Goal: Task Accomplishment & Management: Use online tool/utility

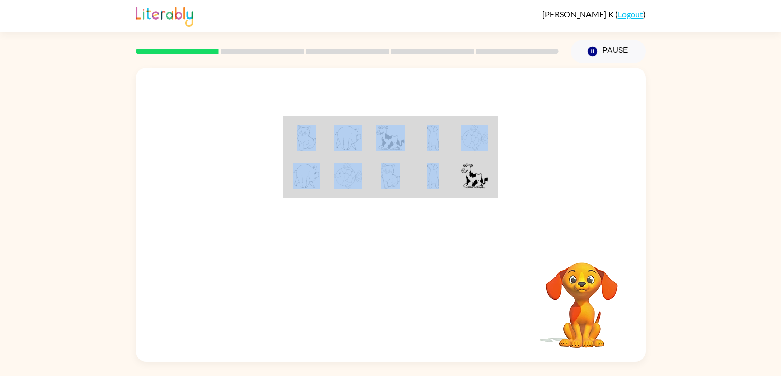
drag, startPoint x: 429, startPoint y: 114, endPoint x: 433, endPoint y: 174, distance: 59.3
click at [433, 174] on div at bounding box center [391, 154] width 510 height 173
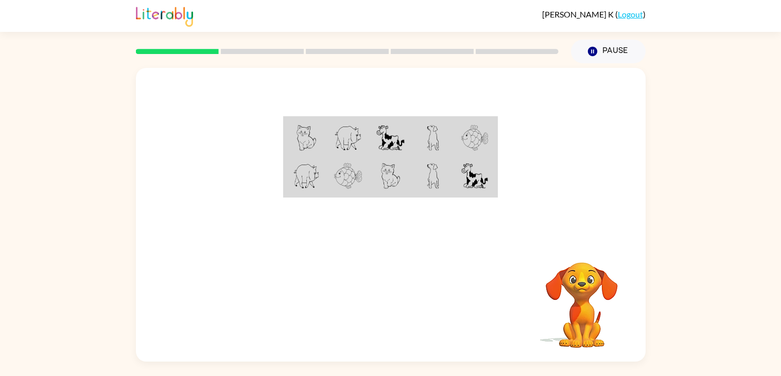
click at [382, 220] on div at bounding box center [391, 154] width 510 height 173
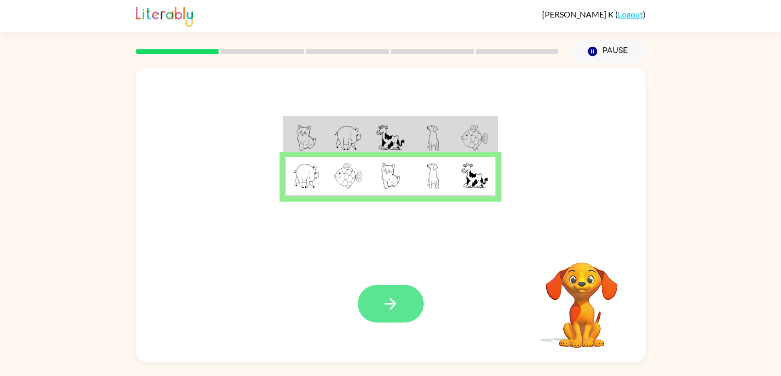
click at [378, 309] on button "button" at bounding box center [391, 304] width 66 height 38
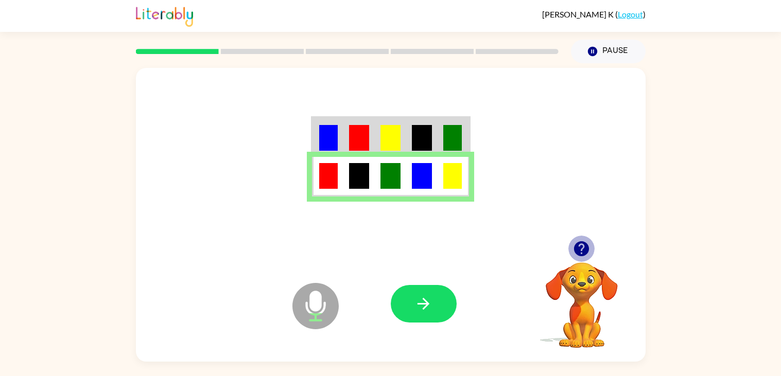
click at [578, 248] on icon "button" at bounding box center [581, 248] width 15 height 15
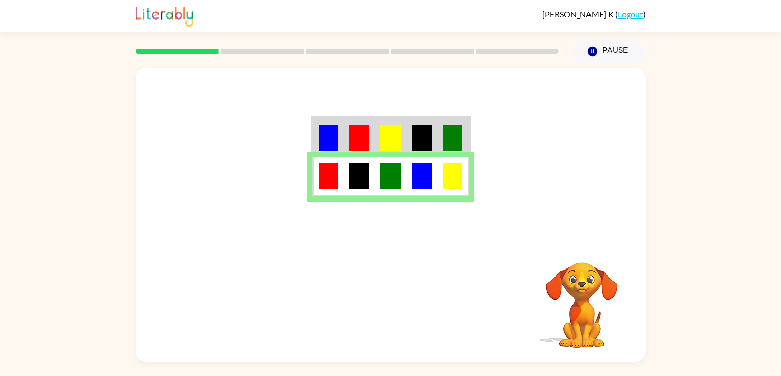
click at [368, 142] on img at bounding box center [359, 138] width 20 height 26
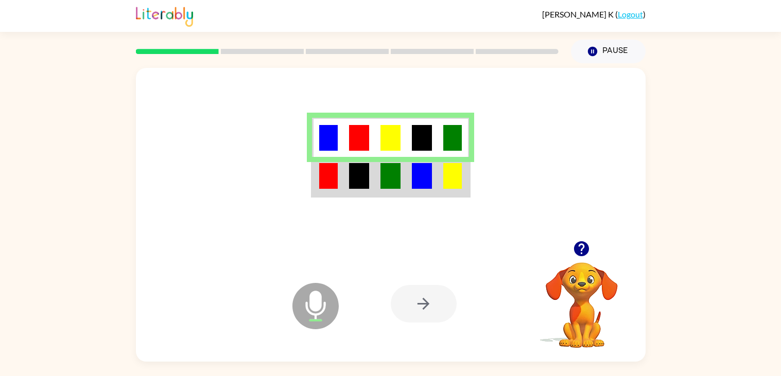
click at [571, 252] on button "button" at bounding box center [581, 249] width 26 height 26
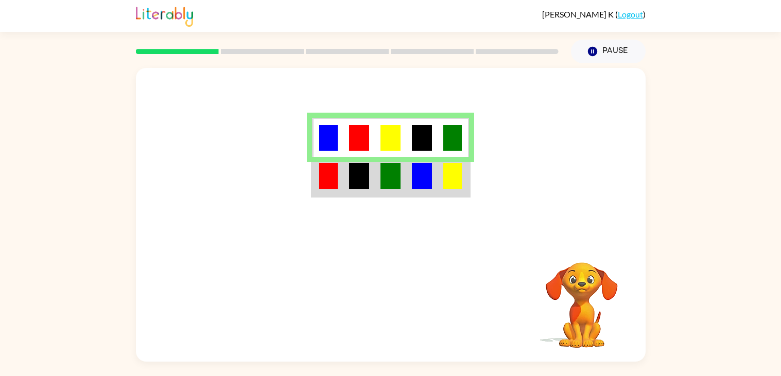
click at [243, 96] on div at bounding box center [391, 154] width 510 height 173
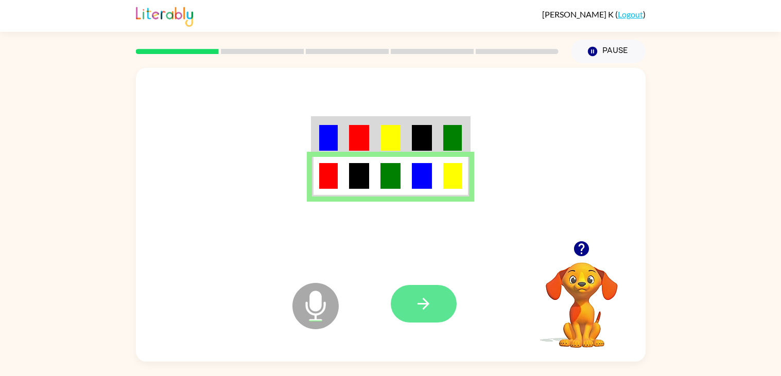
click at [422, 297] on icon "button" at bounding box center [423, 304] width 18 height 18
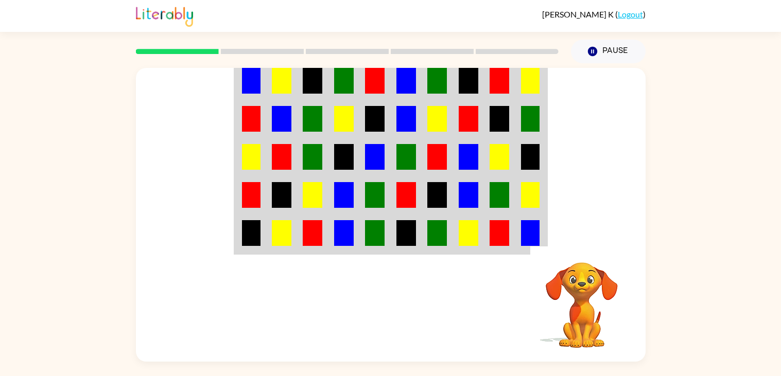
click at [338, 228] on img at bounding box center [344, 233] width 20 height 26
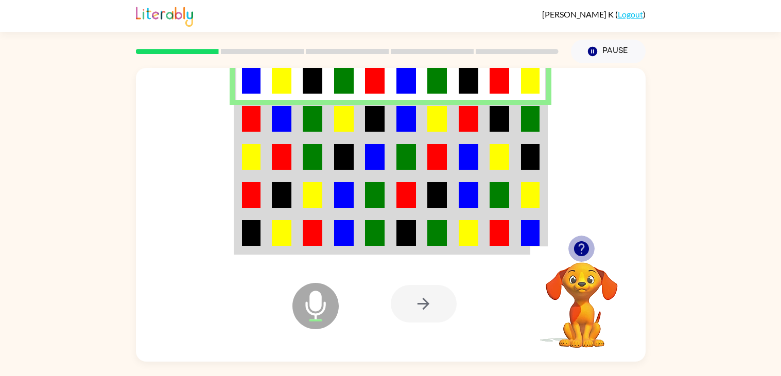
click at [580, 251] on icon "button" at bounding box center [581, 248] width 15 height 15
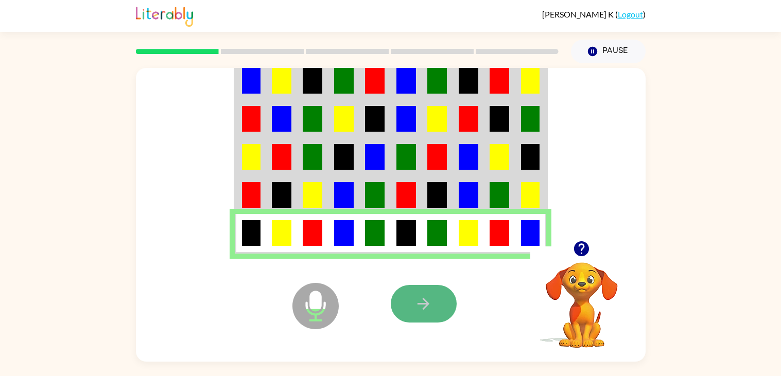
click at [435, 295] on button "button" at bounding box center [424, 304] width 66 height 38
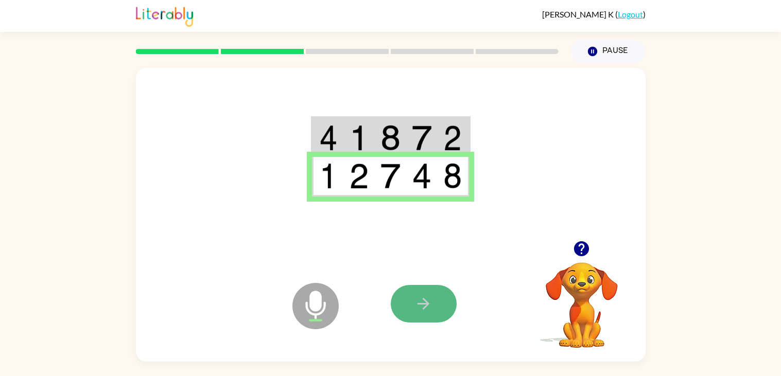
click at [436, 311] on button "button" at bounding box center [424, 304] width 66 height 38
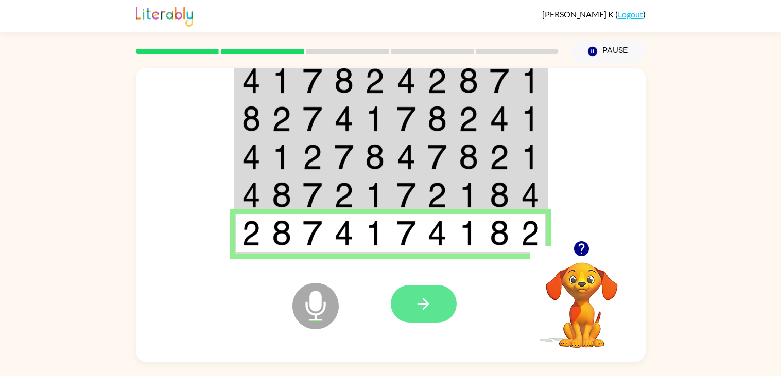
click at [400, 303] on button "button" at bounding box center [424, 304] width 66 height 38
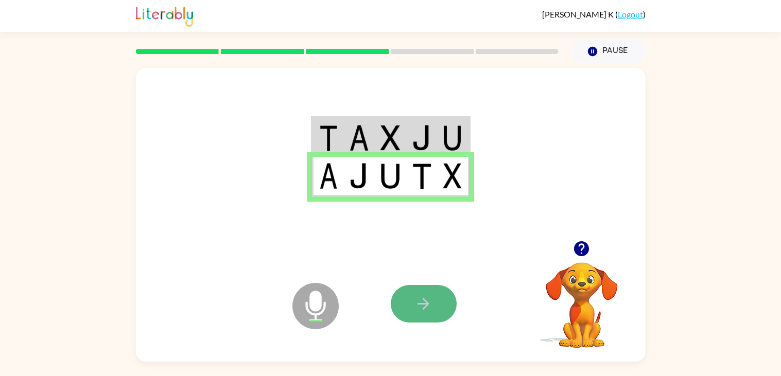
click at [418, 310] on icon "button" at bounding box center [423, 304] width 18 height 18
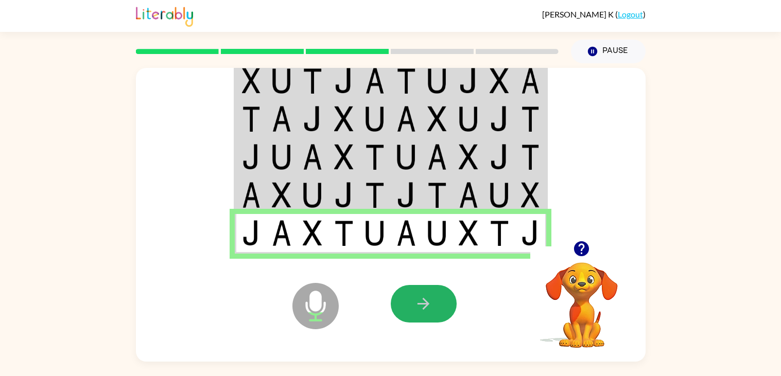
click at [418, 310] on icon "button" at bounding box center [423, 304] width 18 height 18
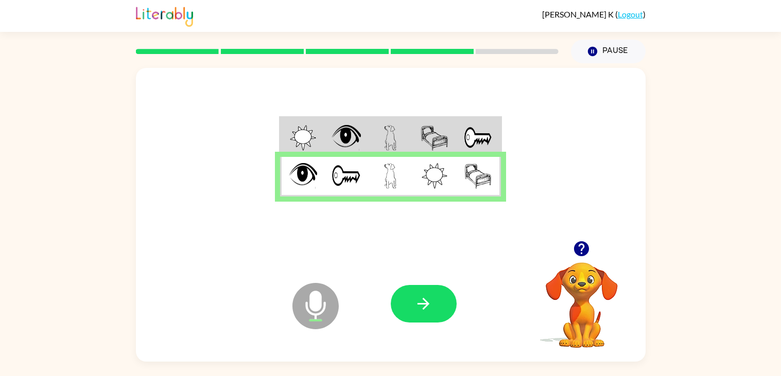
click at [418, 310] on icon "button" at bounding box center [423, 304] width 18 height 18
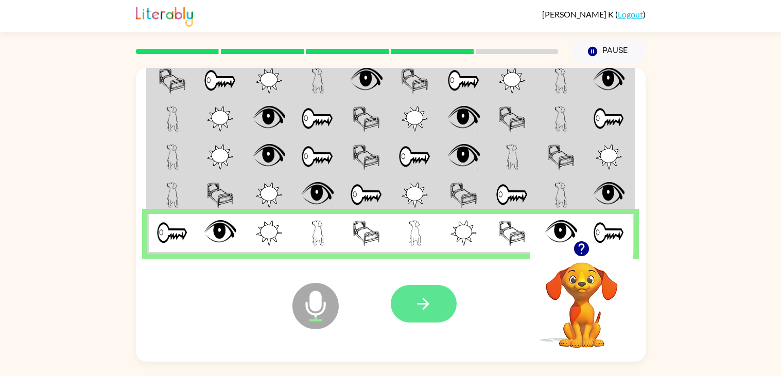
click at [418, 310] on icon "button" at bounding box center [423, 304] width 18 height 18
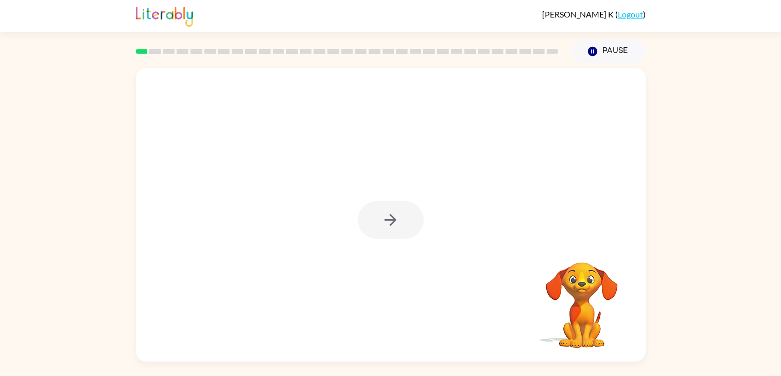
click at [387, 219] on div at bounding box center [391, 220] width 66 height 38
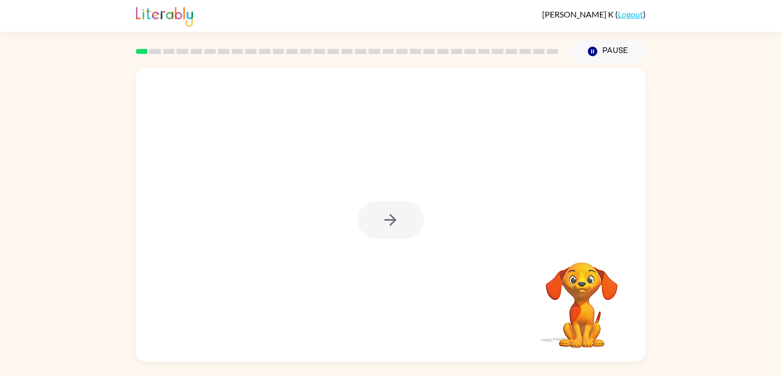
click at [387, 219] on div at bounding box center [391, 220] width 66 height 38
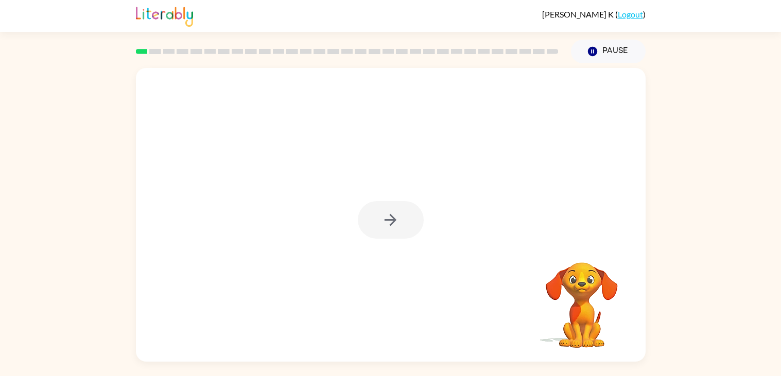
click at [387, 219] on div at bounding box center [391, 220] width 66 height 38
click at [387, 219] on icon "button" at bounding box center [391, 220] width 18 height 18
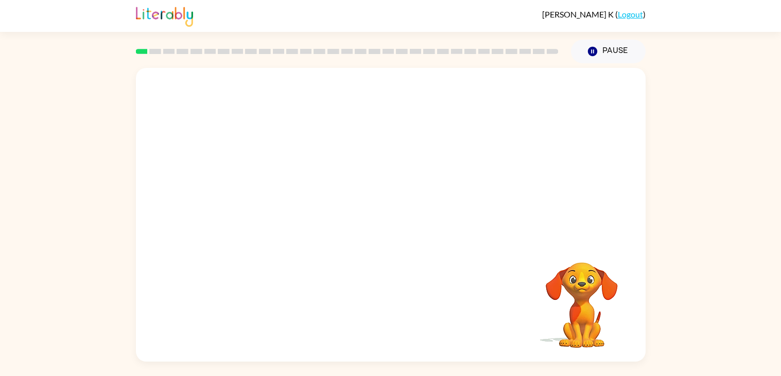
click at [387, 219] on div at bounding box center [391, 215] width 510 height 294
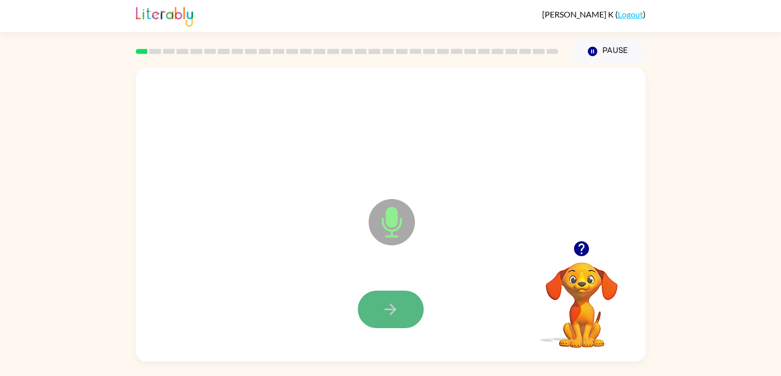
click at [384, 314] on icon "button" at bounding box center [391, 310] width 18 height 18
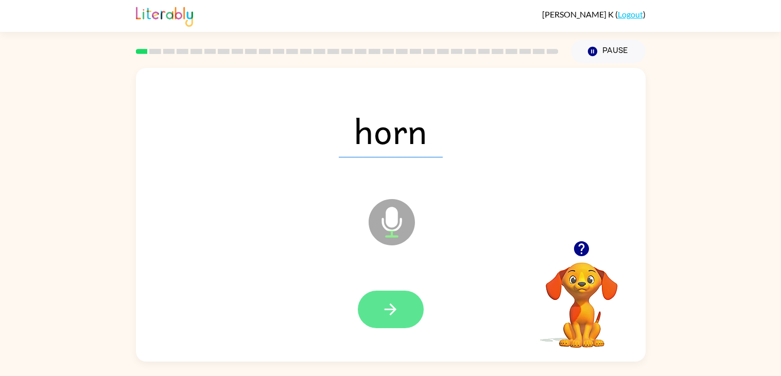
click at [407, 310] on button "button" at bounding box center [391, 310] width 66 height 38
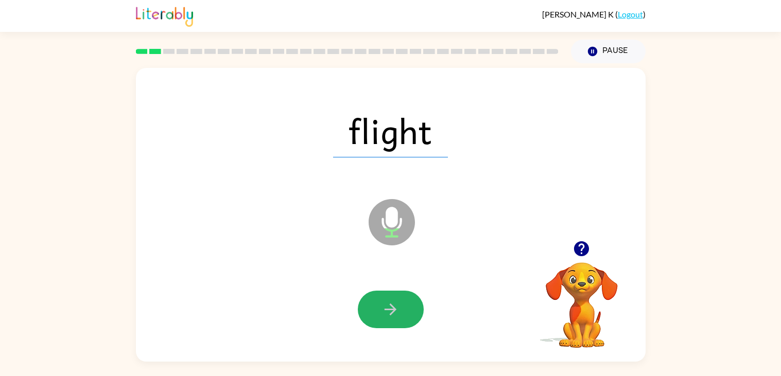
click at [407, 310] on button "button" at bounding box center [391, 310] width 66 height 38
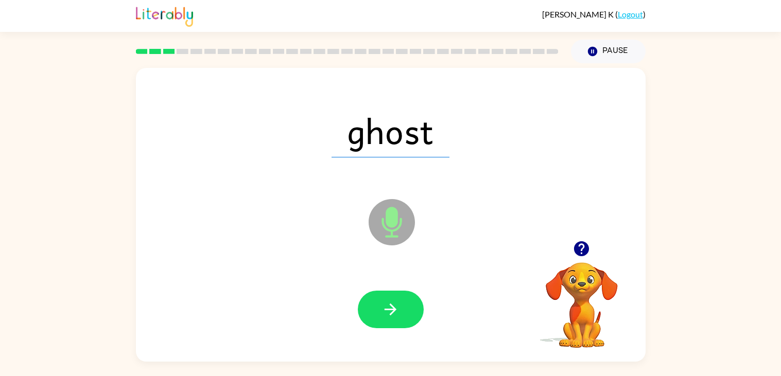
click at [400, 310] on button "button" at bounding box center [391, 310] width 66 height 38
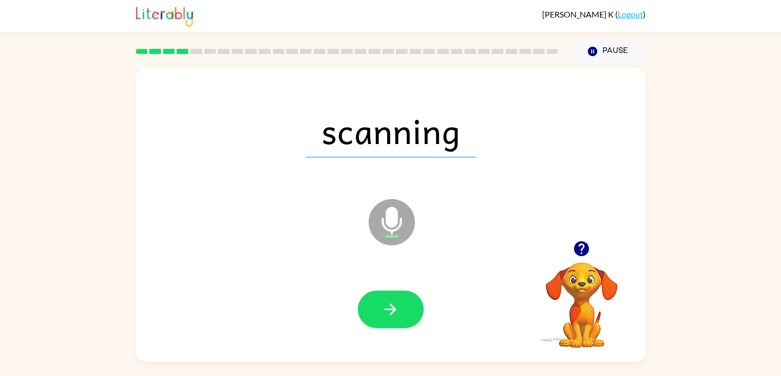
click at [400, 310] on button "button" at bounding box center [391, 310] width 66 height 38
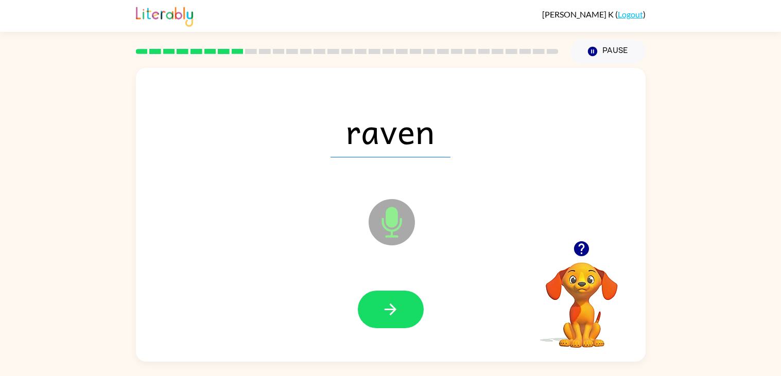
click at [400, 310] on button "button" at bounding box center [391, 310] width 66 height 38
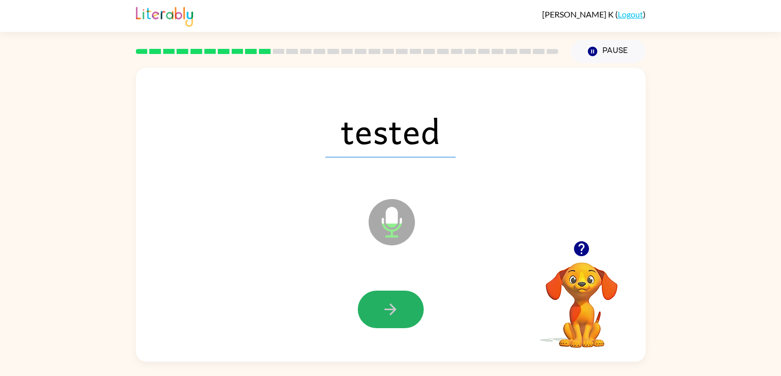
click at [400, 310] on button "button" at bounding box center [391, 310] width 66 height 38
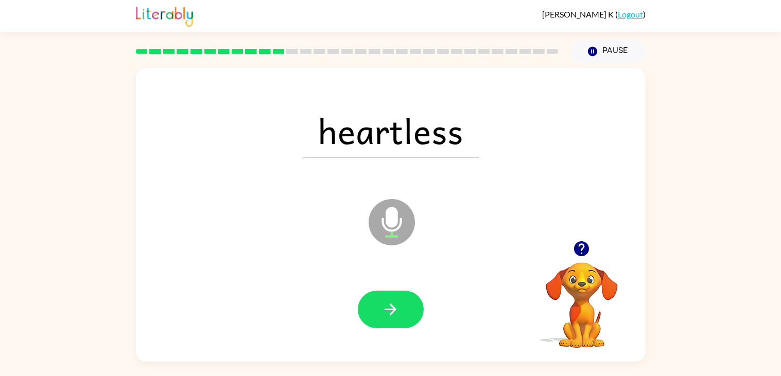
click at [400, 310] on button "button" at bounding box center [391, 310] width 66 height 38
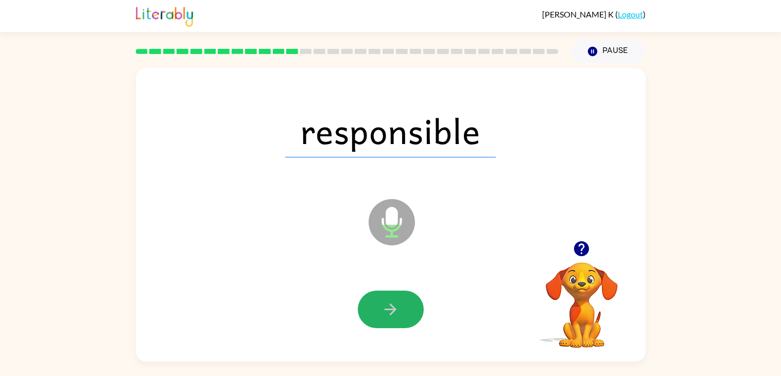
click at [400, 310] on button "button" at bounding box center [391, 310] width 66 height 38
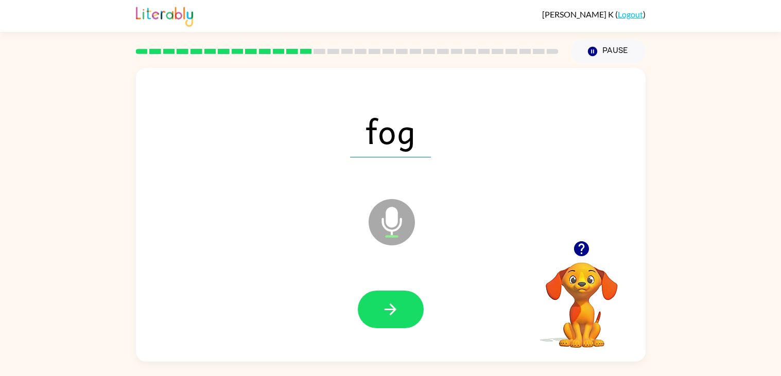
click at [400, 310] on button "button" at bounding box center [391, 310] width 66 height 38
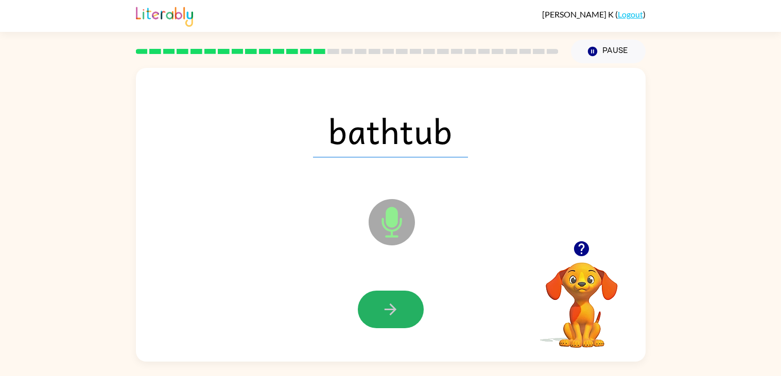
click at [400, 310] on button "button" at bounding box center [391, 310] width 66 height 38
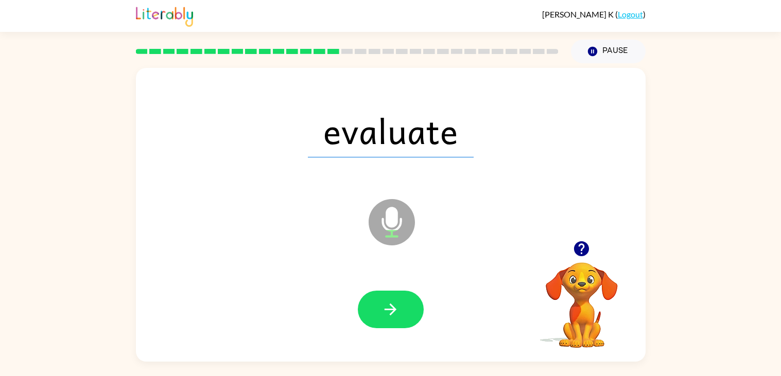
click at [400, 310] on button "button" at bounding box center [391, 310] width 66 height 38
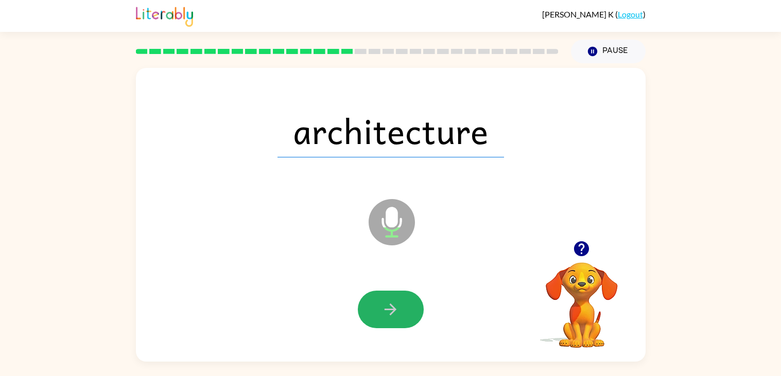
click at [400, 310] on button "button" at bounding box center [391, 310] width 66 height 38
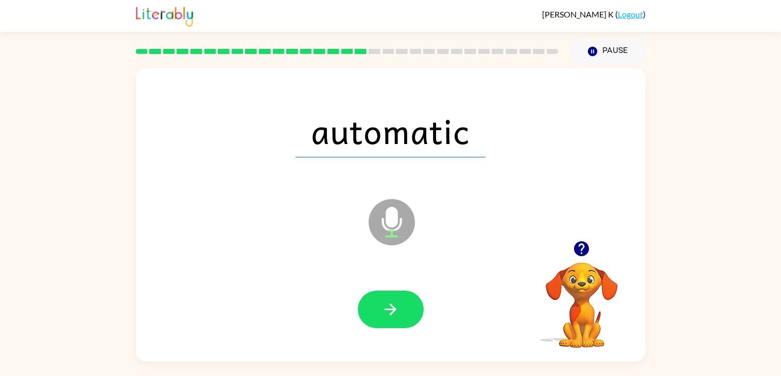
click at [400, 310] on button "button" at bounding box center [391, 310] width 66 height 38
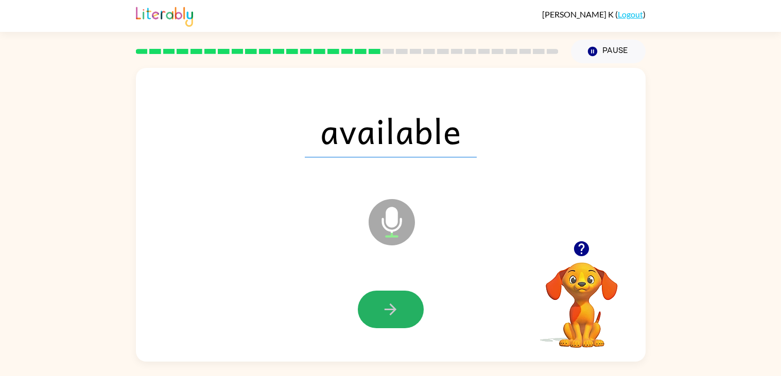
click at [400, 310] on button "button" at bounding box center [391, 310] width 66 height 38
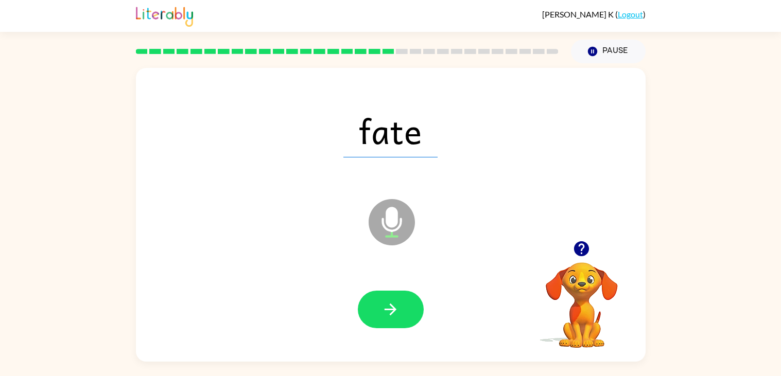
click at [400, 310] on button "button" at bounding box center [391, 310] width 66 height 38
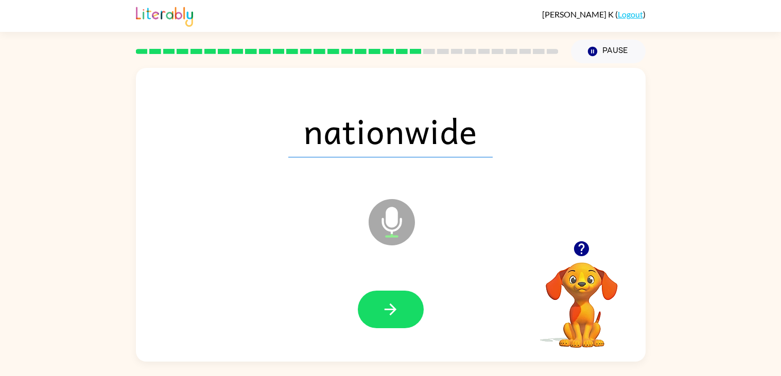
click at [400, 310] on button "button" at bounding box center [391, 310] width 66 height 38
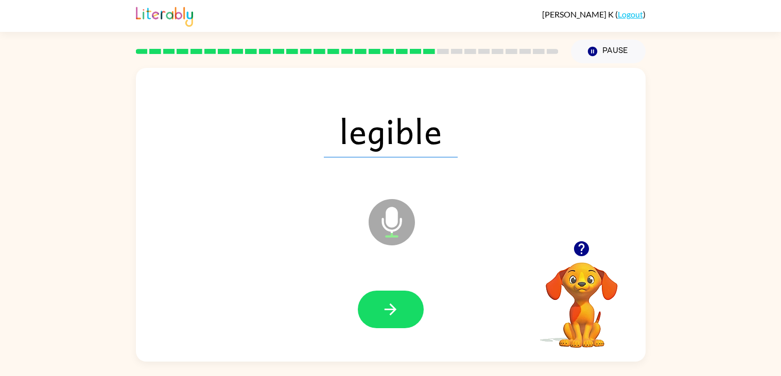
click at [400, 310] on button "button" at bounding box center [391, 310] width 66 height 38
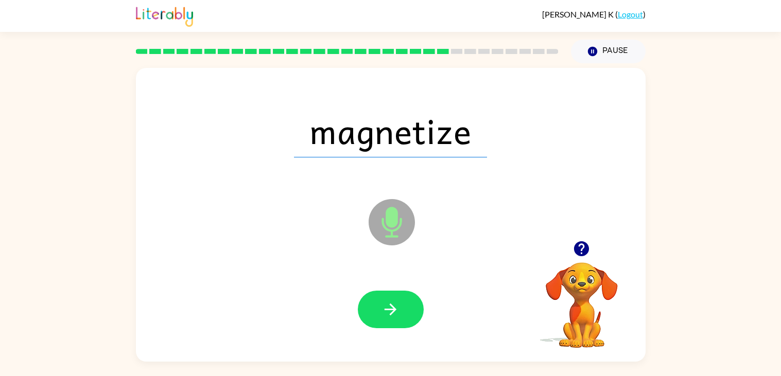
click at [400, 310] on button "button" at bounding box center [391, 310] width 66 height 38
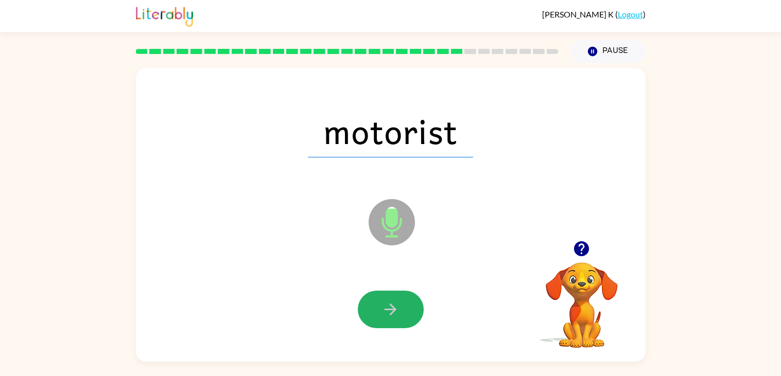
click at [400, 310] on button "button" at bounding box center [391, 310] width 66 height 38
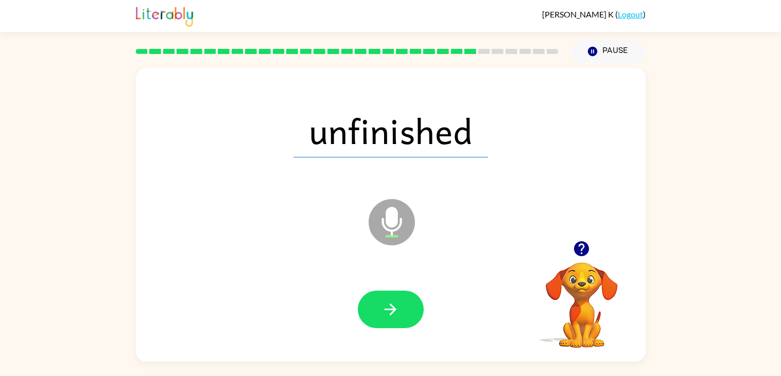
click at [400, 310] on button "button" at bounding box center [391, 310] width 66 height 38
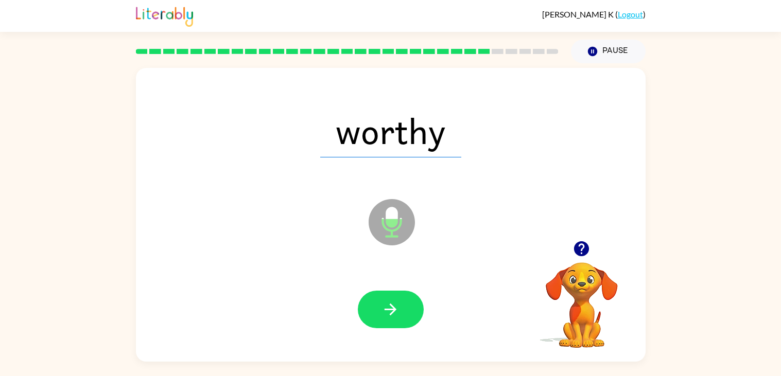
click at [400, 310] on button "button" at bounding box center [391, 310] width 66 height 38
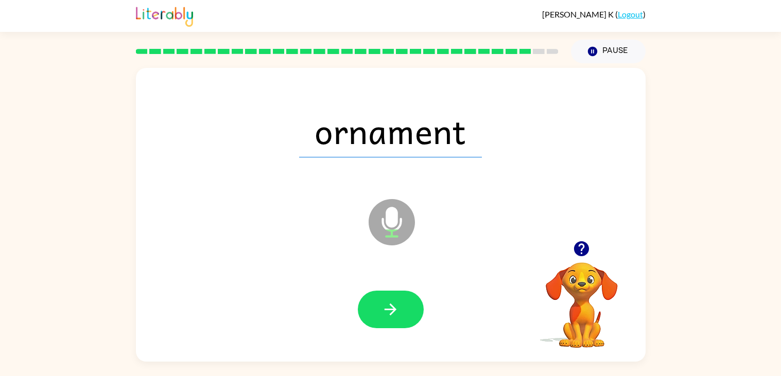
click at [400, 310] on button "button" at bounding box center [391, 310] width 66 height 38
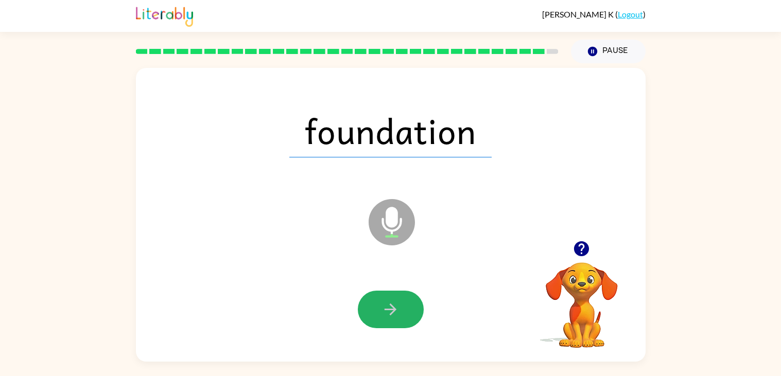
click at [400, 310] on button "button" at bounding box center [391, 310] width 66 height 38
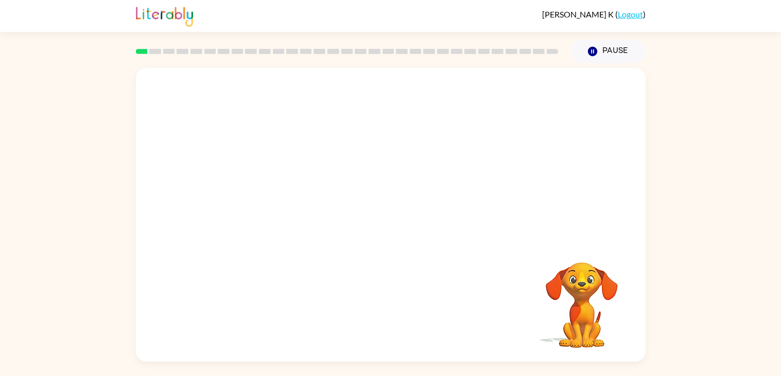
click at [356, 153] on div at bounding box center [391, 154] width 510 height 173
click at [357, 153] on div at bounding box center [391, 154] width 510 height 173
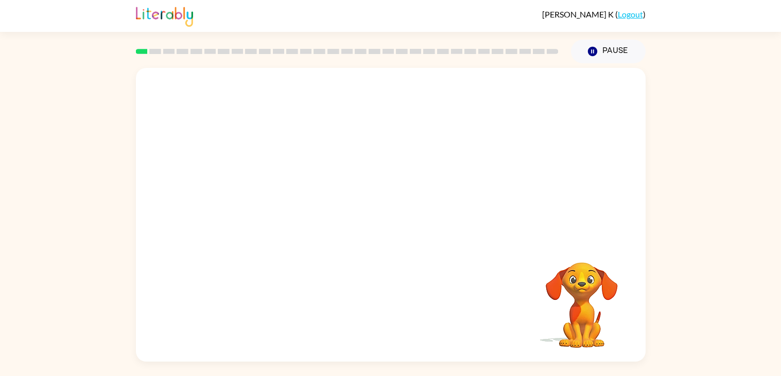
click at [357, 153] on div at bounding box center [391, 154] width 510 height 173
click at [358, 164] on div at bounding box center [391, 154] width 510 height 173
click at [341, 166] on div at bounding box center [391, 154] width 510 height 173
click at [331, 170] on div at bounding box center [391, 154] width 510 height 173
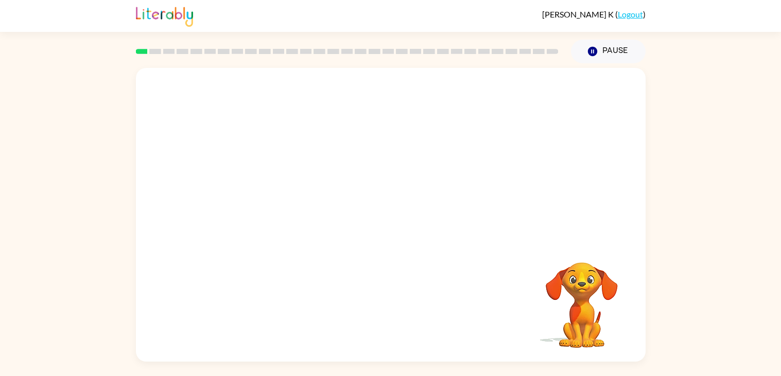
click at [225, 52] on rect at bounding box center [224, 51] width 12 height 5
click at [141, 52] on rect at bounding box center [142, 51] width 12 height 5
click at [267, 191] on video "Your browser must support playing .mp4 files to use Literably. Please try using…" at bounding box center [391, 154] width 510 height 173
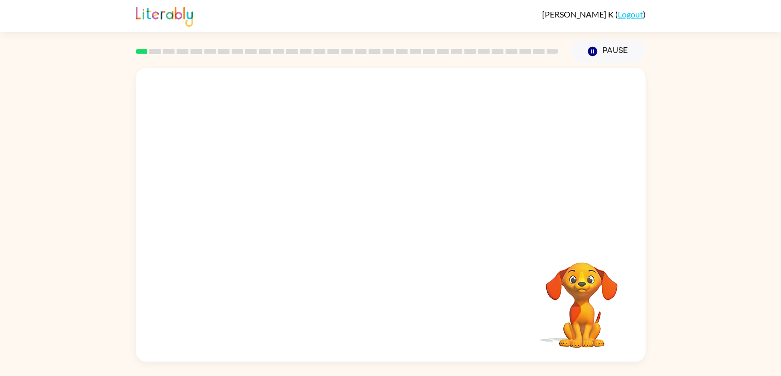
click at [267, 191] on video "Your browser must support playing .mp4 files to use Literably. Please try using…" at bounding box center [391, 154] width 510 height 173
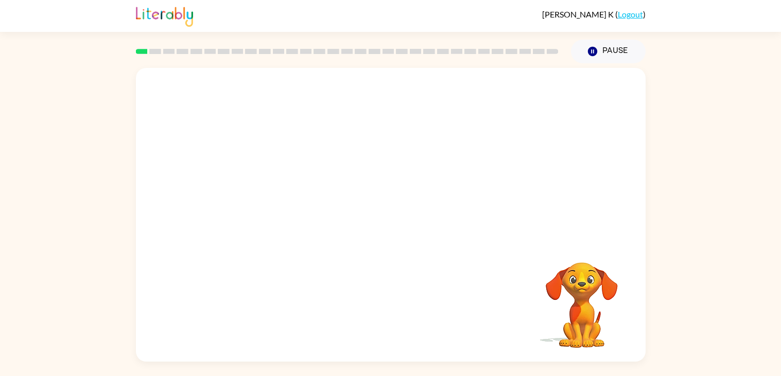
click at [267, 191] on video "Your browser must support playing .mp4 files to use Literably. Please try using…" at bounding box center [391, 154] width 510 height 173
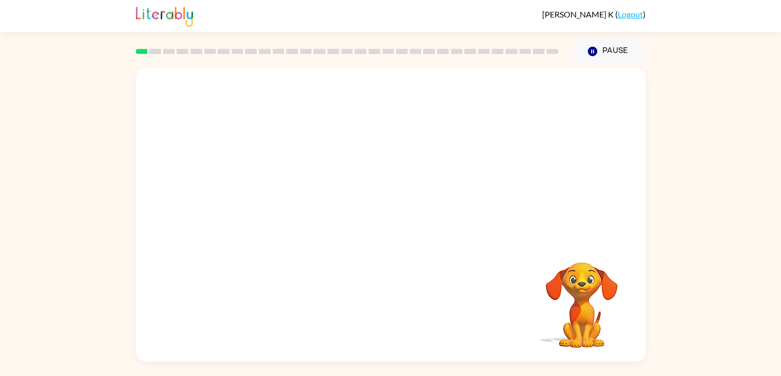
click at [267, 191] on video "Your browser must support playing .mp4 files to use Literably. Please try using…" at bounding box center [391, 154] width 510 height 173
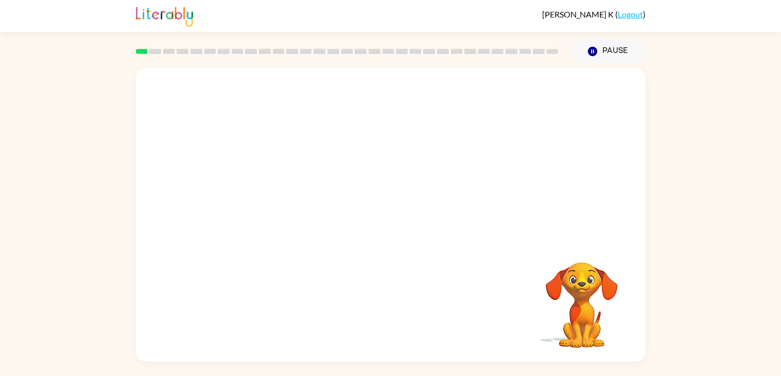
click at [267, 191] on video "Your browser must support playing .mp4 files to use Literably. Please try using…" at bounding box center [391, 154] width 510 height 173
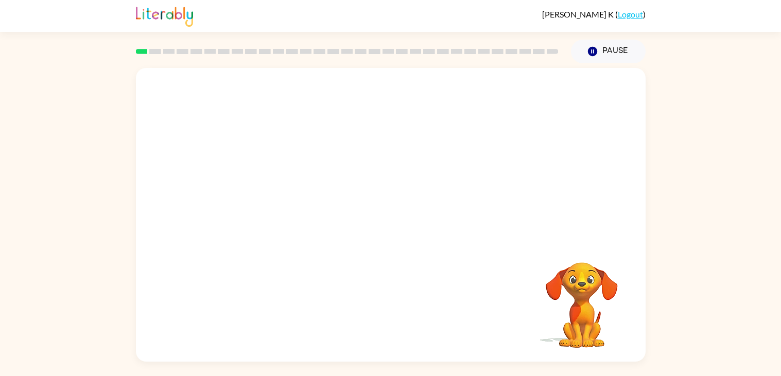
click at [267, 191] on video "Your browser must support playing .mp4 files to use Literably. Please try using…" at bounding box center [391, 154] width 510 height 173
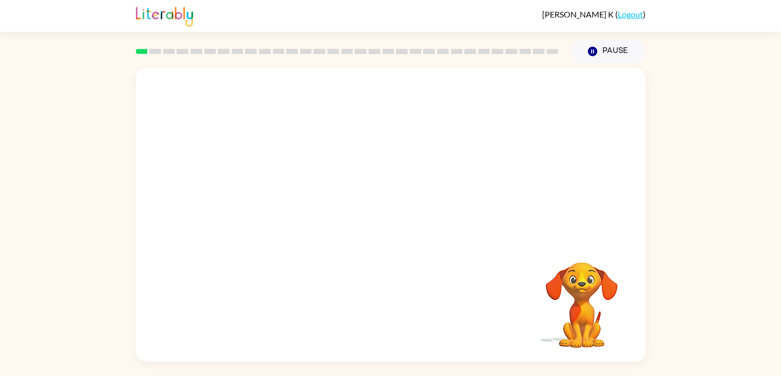
click at [267, 191] on video "Your browser must support playing .mp4 files to use Literably. Please try using…" at bounding box center [391, 154] width 510 height 173
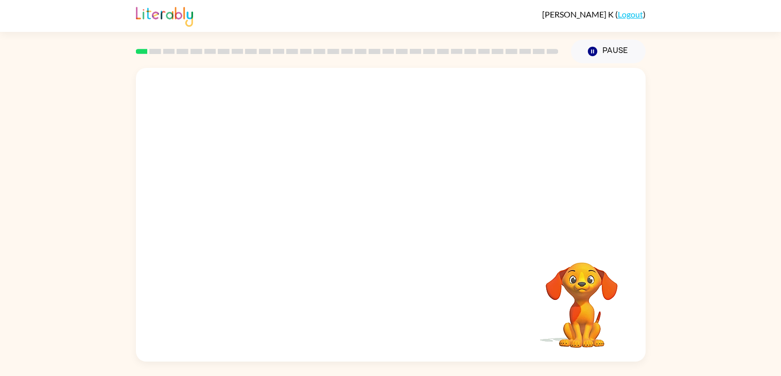
click at [267, 191] on video "Your browser must support playing .mp4 files to use Literably. Please try using…" at bounding box center [391, 154] width 510 height 173
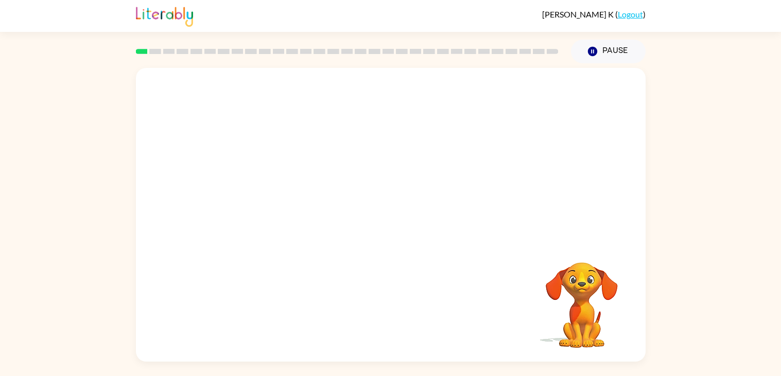
click at [267, 191] on video "Your browser must support playing .mp4 files to use Literably. Please try using…" at bounding box center [391, 154] width 510 height 173
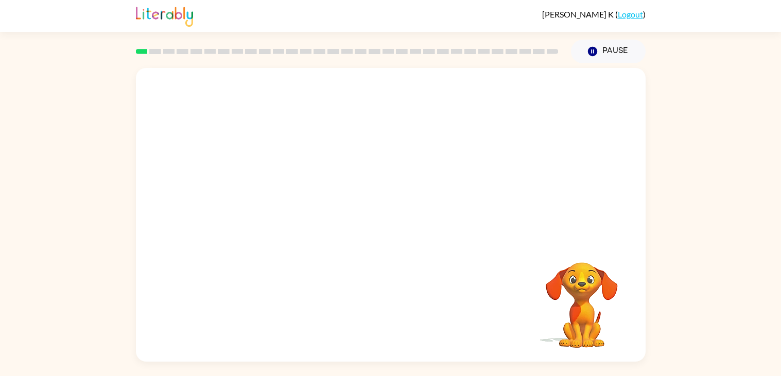
click at [280, 200] on video "Your browser must support playing .mp4 files to use Literably. Please try using…" at bounding box center [391, 154] width 510 height 173
click at [314, 100] on video "Your browser must support playing .mp4 files to use Literably. Please try using…" at bounding box center [391, 154] width 510 height 173
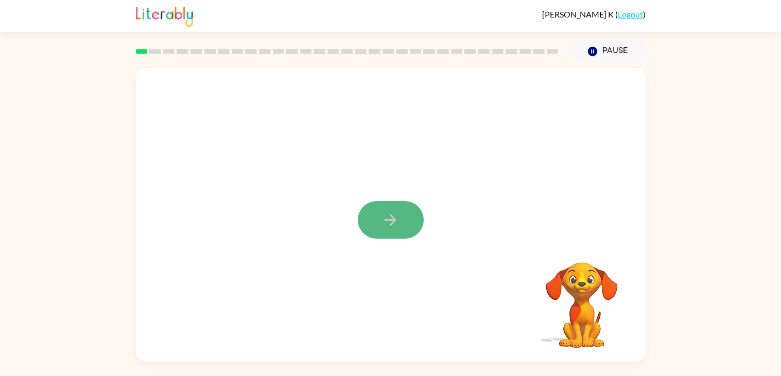
click at [397, 230] on button "button" at bounding box center [391, 220] width 66 height 38
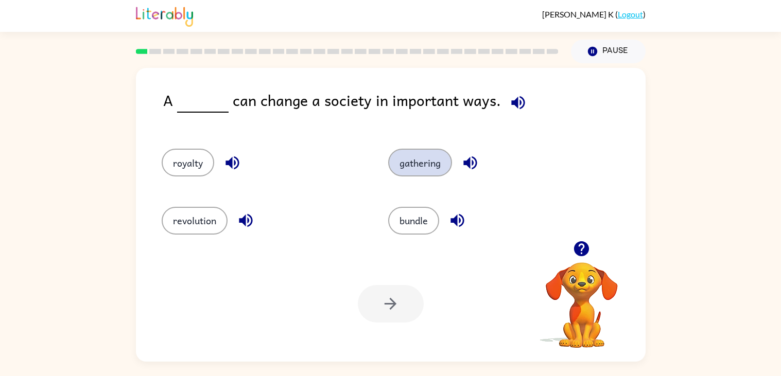
click at [422, 157] on button "gathering" at bounding box center [420, 163] width 64 height 28
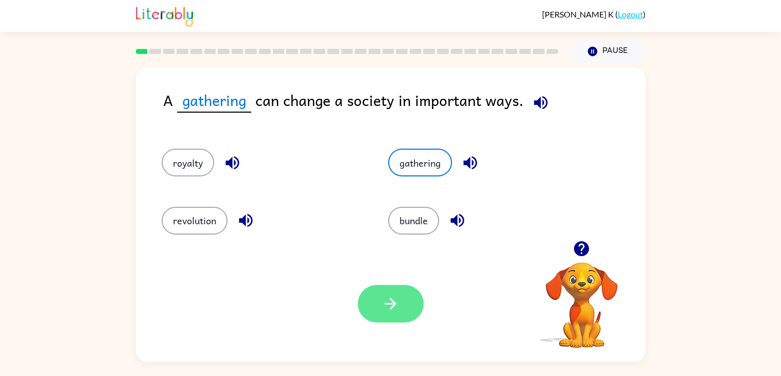
click at [397, 317] on button "button" at bounding box center [391, 304] width 66 height 38
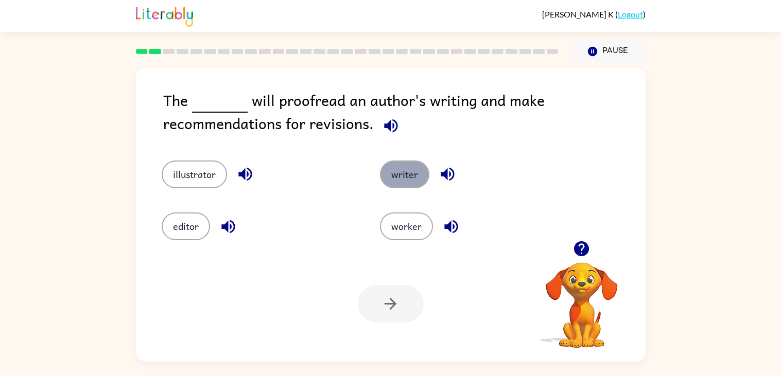
click at [398, 170] on button "writer" at bounding box center [404, 175] width 49 height 28
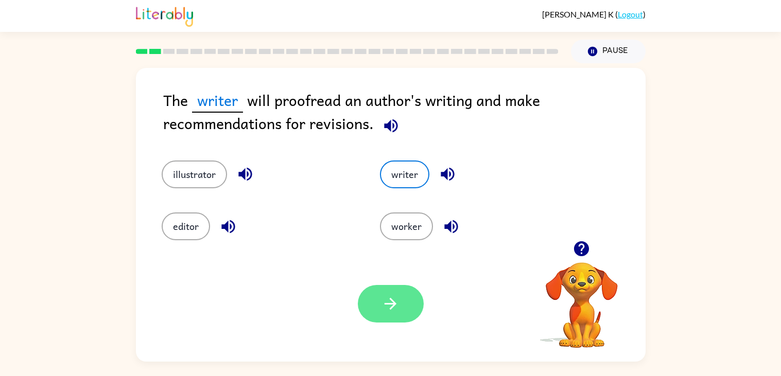
click at [388, 303] on icon "button" at bounding box center [391, 304] width 18 height 18
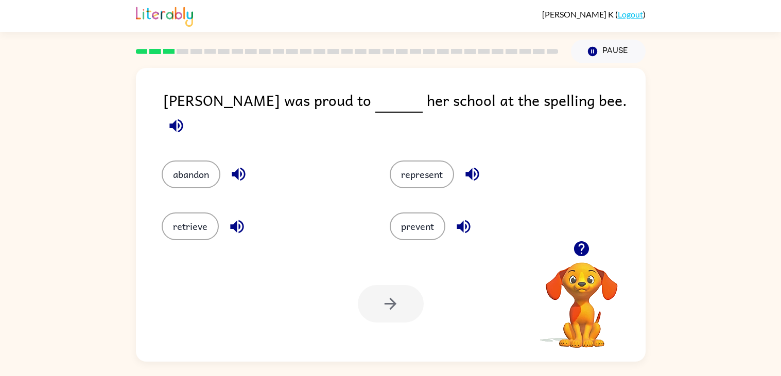
click at [168, 49] on icon at bounding box center [169, 51] width 12 height 5
click at [170, 53] on rect at bounding box center [169, 51] width 12 height 5
click at [409, 161] on button "represent" at bounding box center [422, 175] width 64 height 28
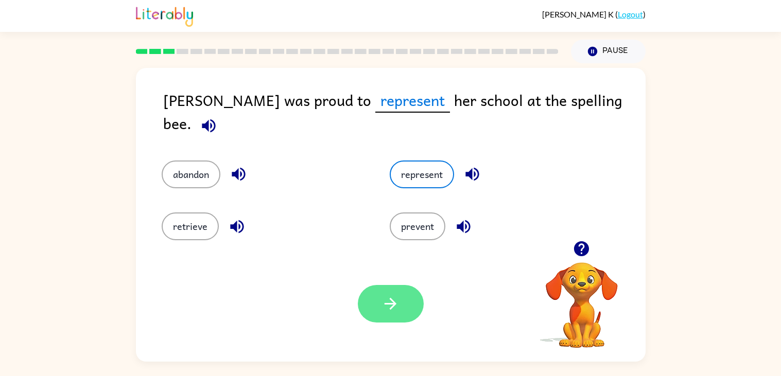
click at [395, 308] on icon "button" at bounding box center [391, 304] width 18 height 18
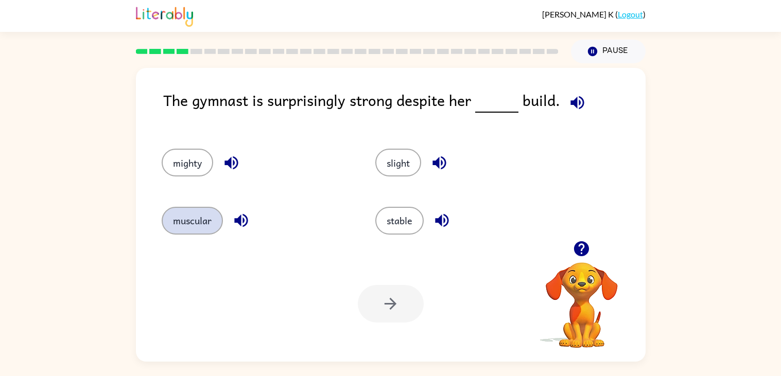
click at [187, 225] on button "muscular" at bounding box center [192, 221] width 61 height 28
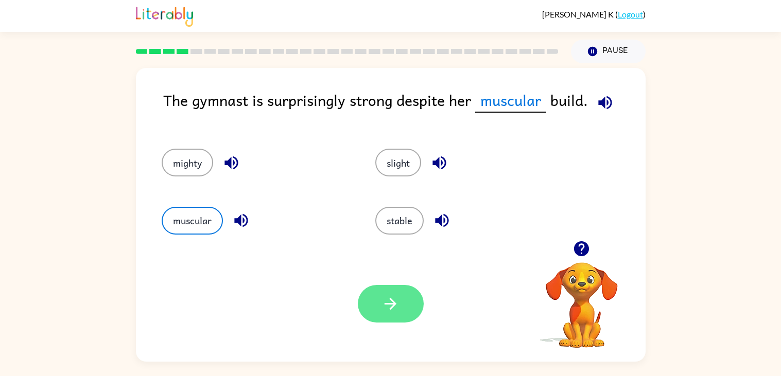
click at [377, 301] on button "button" at bounding box center [391, 304] width 66 height 38
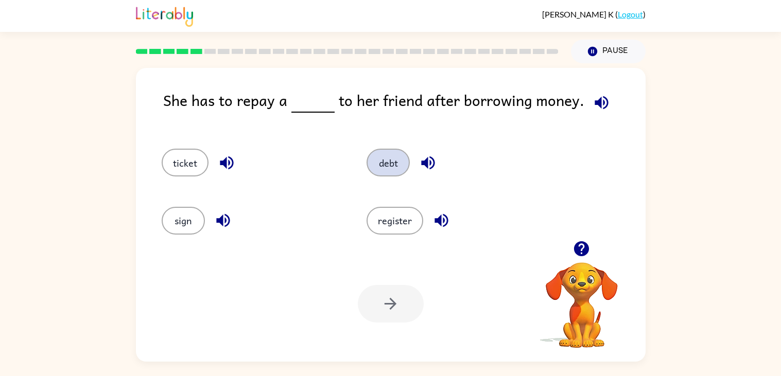
click at [389, 158] on button "debt" at bounding box center [388, 163] width 43 height 28
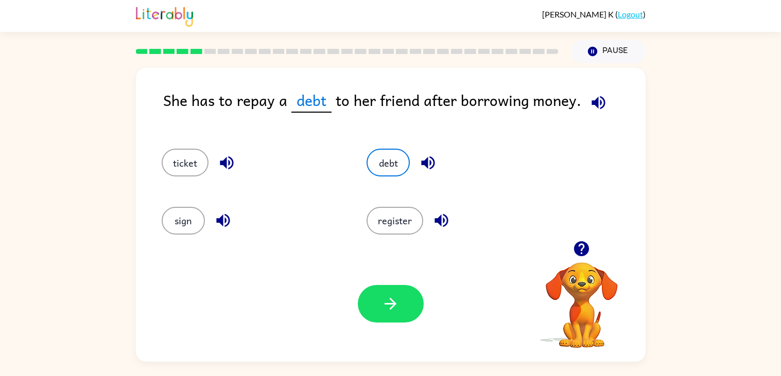
click at [392, 279] on div "Your browser must support playing .mp4 files to use Literably. Please try using…" at bounding box center [391, 304] width 510 height 116
click at [388, 295] on icon "button" at bounding box center [391, 304] width 18 height 18
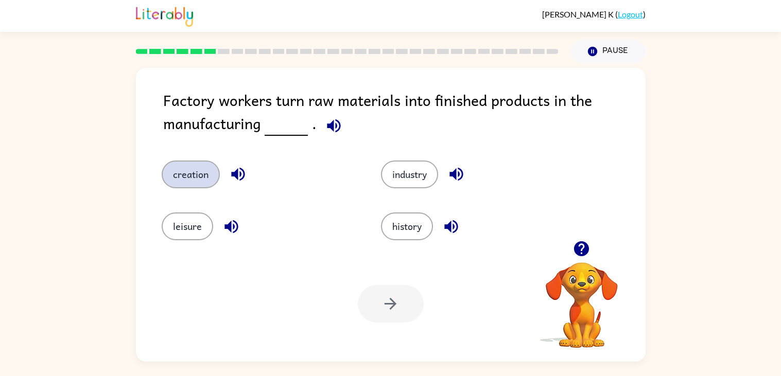
click at [183, 178] on button "creation" at bounding box center [191, 175] width 58 height 28
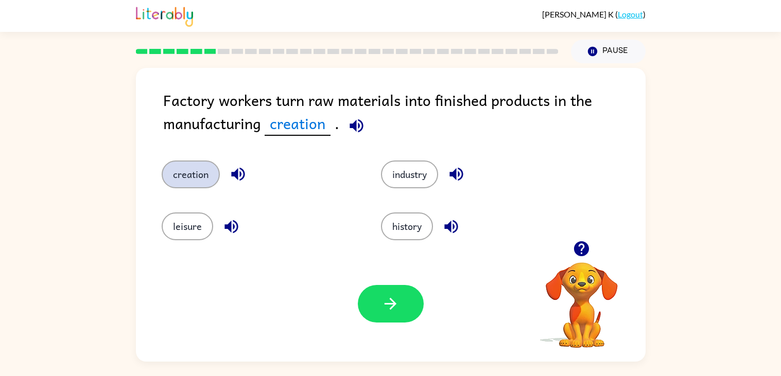
click at [183, 177] on button "creation" at bounding box center [191, 175] width 58 height 28
click at [185, 179] on button "creation" at bounding box center [191, 175] width 58 height 28
click at [388, 295] on icon "button" at bounding box center [391, 304] width 18 height 18
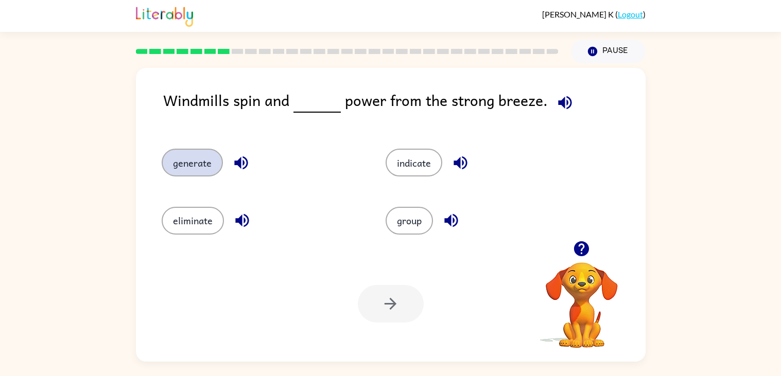
click at [196, 169] on button "generate" at bounding box center [192, 163] width 61 height 28
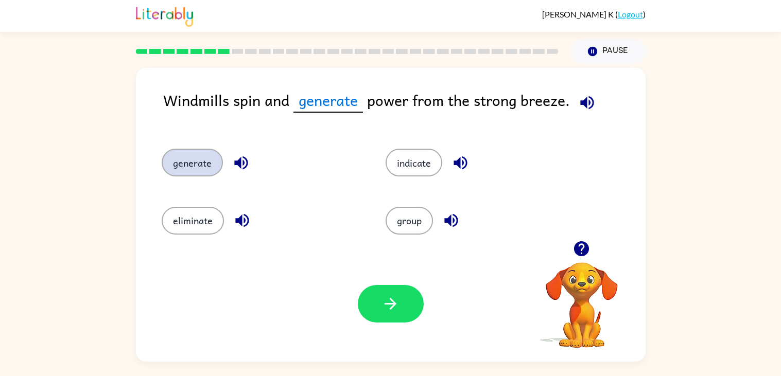
click at [205, 167] on button "generate" at bounding box center [192, 163] width 61 height 28
click at [204, 168] on button "generate" at bounding box center [192, 163] width 61 height 28
click at [205, 167] on button "generate" at bounding box center [192, 163] width 61 height 28
click at [207, 166] on button "generate" at bounding box center [192, 163] width 61 height 28
click at [207, 164] on button "generate" at bounding box center [192, 163] width 61 height 28
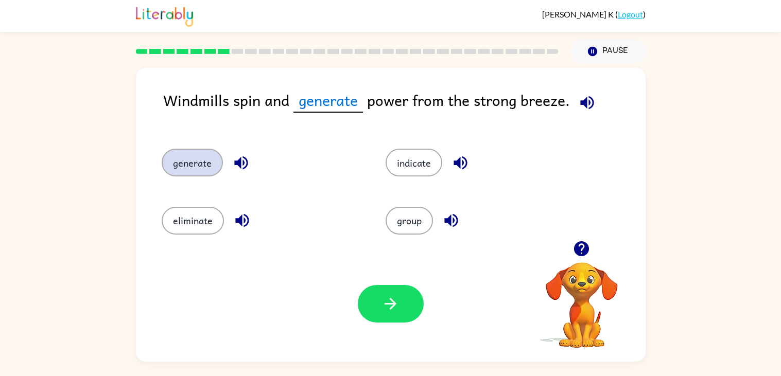
click at [388, 295] on icon "button" at bounding box center [391, 304] width 18 height 18
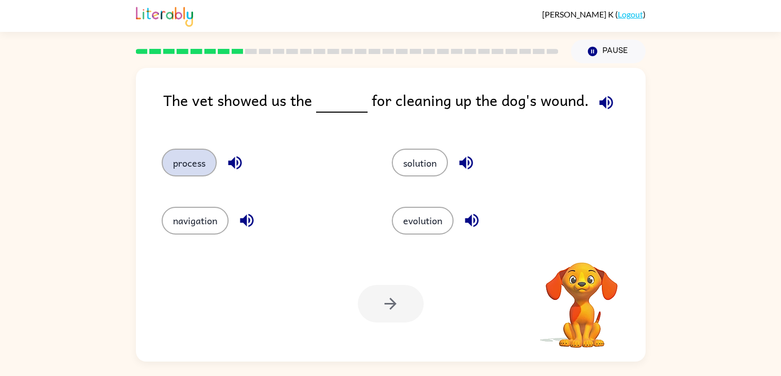
click at [203, 163] on button "process" at bounding box center [189, 163] width 55 height 28
click at [204, 167] on button "process" at bounding box center [189, 163] width 55 height 28
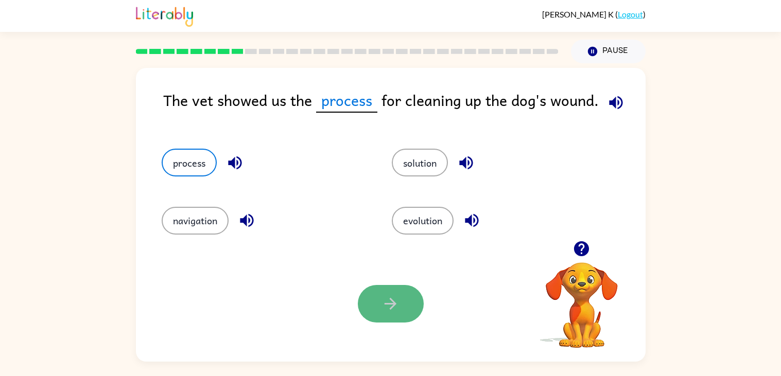
click at [392, 296] on icon "button" at bounding box center [391, 304] width 18 height 18
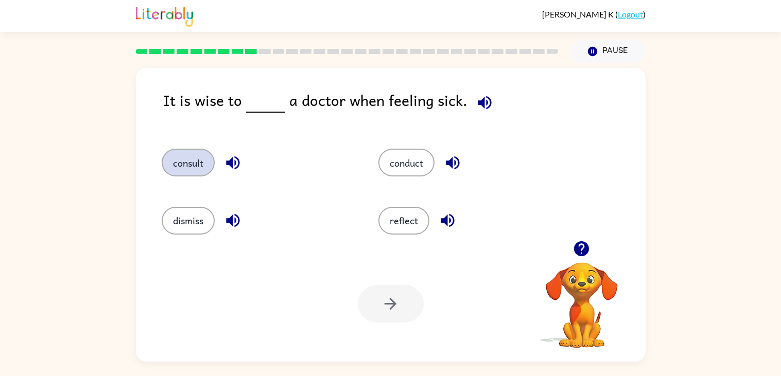
click at [192, 169] on button "consult" at bounding box center [188, 163] width 53 height 28
click at [198, 170] on button "consult" at bounding box center [188, 163] width 53 height 28
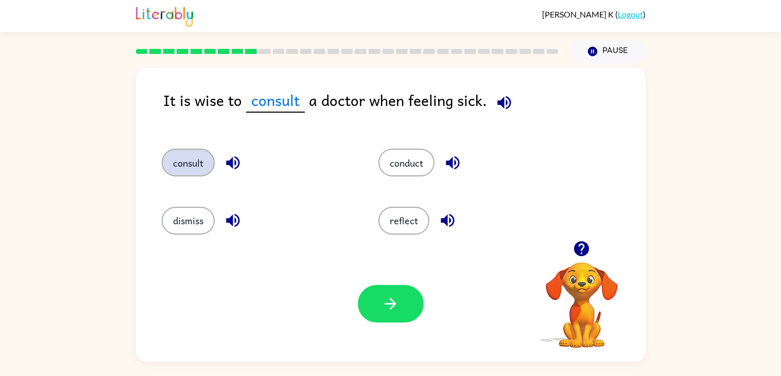
click at [199, 169] on button "consult" at bounding box center [188, 163] width 53 height 28
click at [211, 169] on button "consult" at bounding box center [188, 163] width 53 height 28
click at [392, 296] on icon "button" at bounding box center [391, 304] width 18 height 18
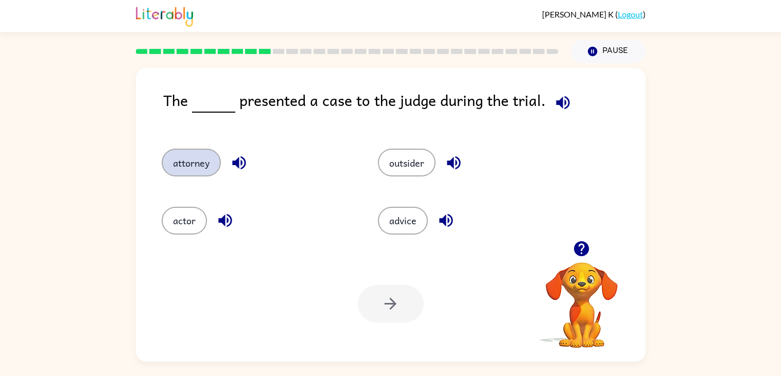
click at [201, 165] on button "attorney" at bounding box center [191, 163] width 59 height 28
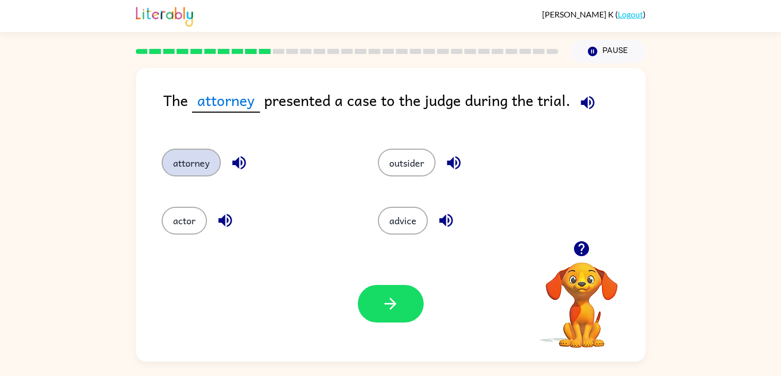
click at [194, 163] on button "attorney" at bounding box center [191, 163] width 59 height 28
click at [209, 169] on button "attorney" at bounding box center [191, 163] width 59 height 28
click at [208, 165] on button "attorney" at bounding box center [191, 163] width 59 height 28
click at [209, 164] on button "attorney" at bounding box center [191, 163] width 59 height 28
click at [211, 174] on button "attorney" at bounding box center [191, 163] width 59 height 28
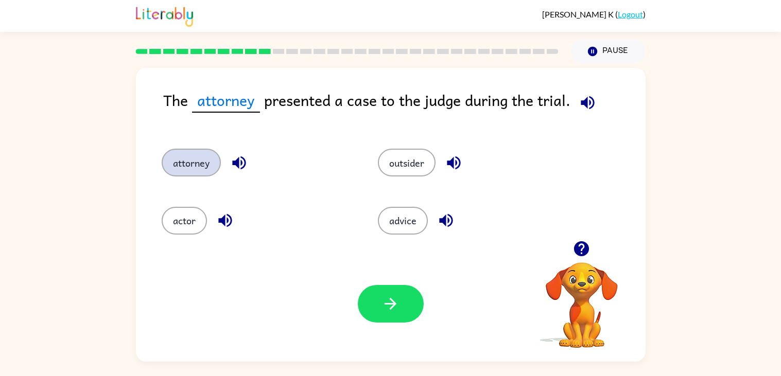
click at [205, 164] on button "attorney" at bounding box center [191, 163] width 59 height 28
click at [392, 296] on icon "button" at bounding box center [391, 304] width 18 height 18
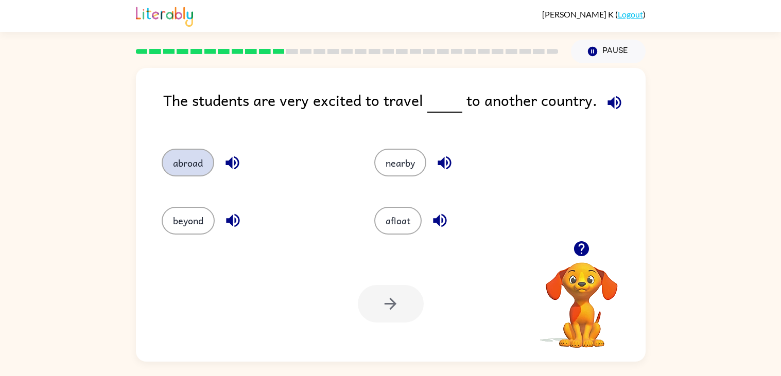
click at [196, 164] on button "abroad" at bounding box center [188, 163] width 53 height 28
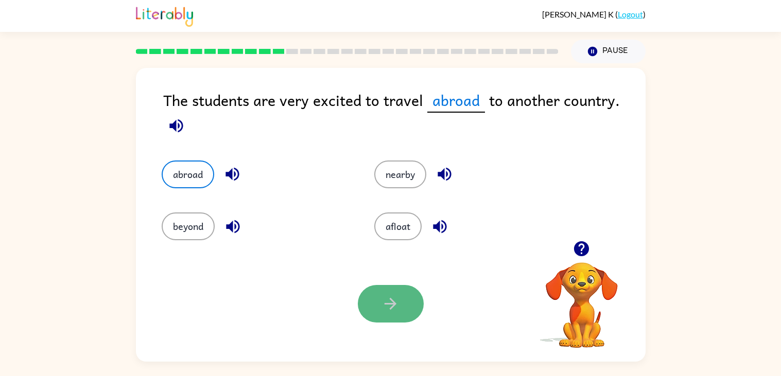
click at [389, 303] on icon "button" at bounding box center [391, 304] width 18 height 18
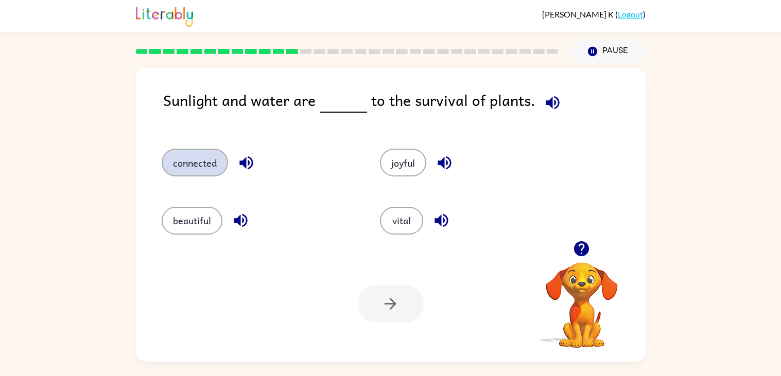
click at [181, 169] on button "connected" at bounding box center [195, 163] width 66 height 28
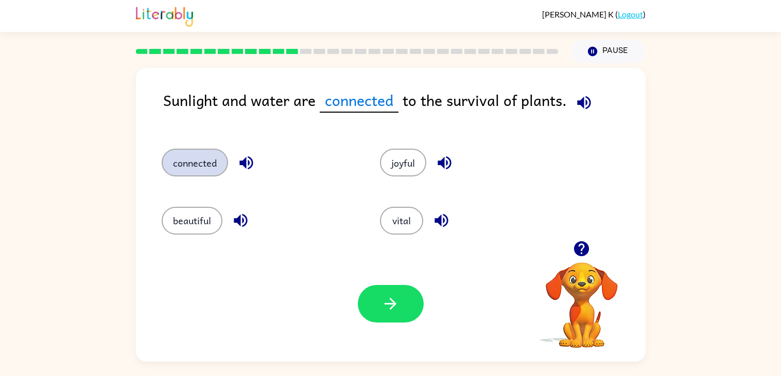
click at [392, 296] on icon "button" at bounding box center [391, 304] width 18 height 18
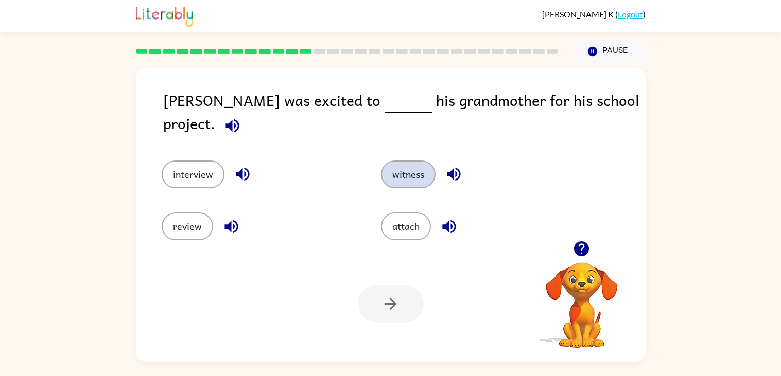
click at [414, 161] on button "witness" at bounding box center [408, 175] width 55 height 28
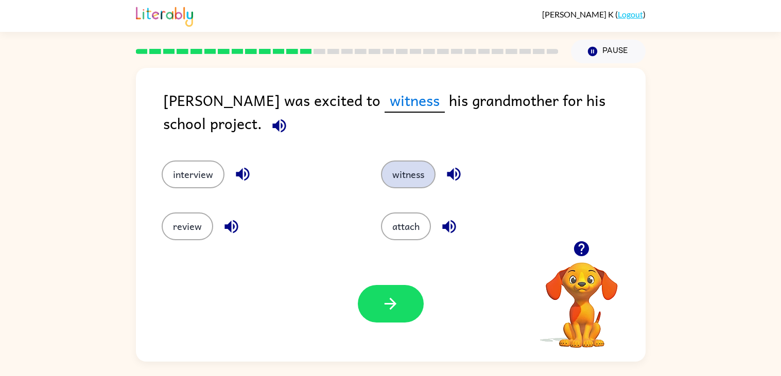
click at [381, 161] on button "witness" at bounding box center [408, 175] width 55 height 28
click at [392, 296] on icon "button" at bounding box center [391, 304] width 18 height 18
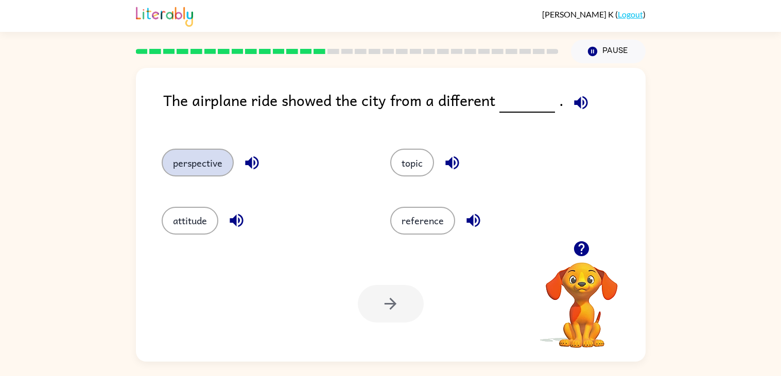
click at [206, 169] on button "perspective" at bounding box center [198, 163] width 72 height 28
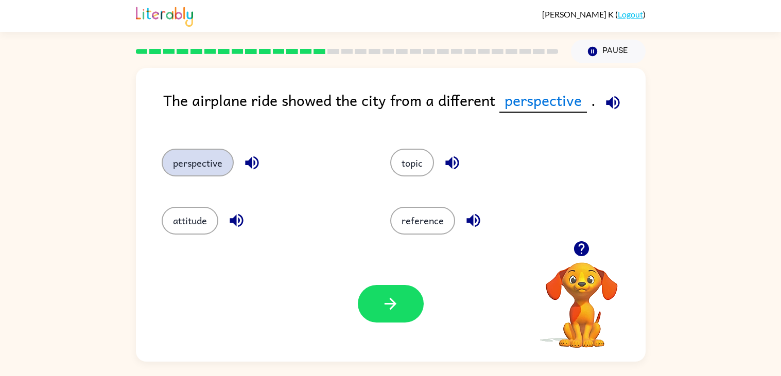
click at [392, 296] on icon "button" at bounding box center [391, 304] width 18 height 18
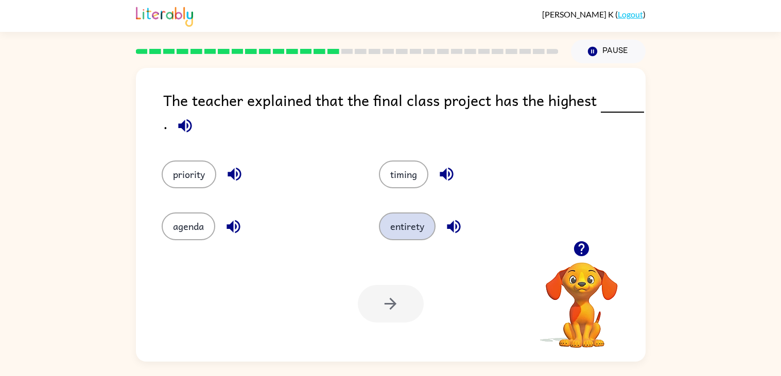
click at [418, 230] on button "entirety" at bounding box center [407, 227] width 57 height 28
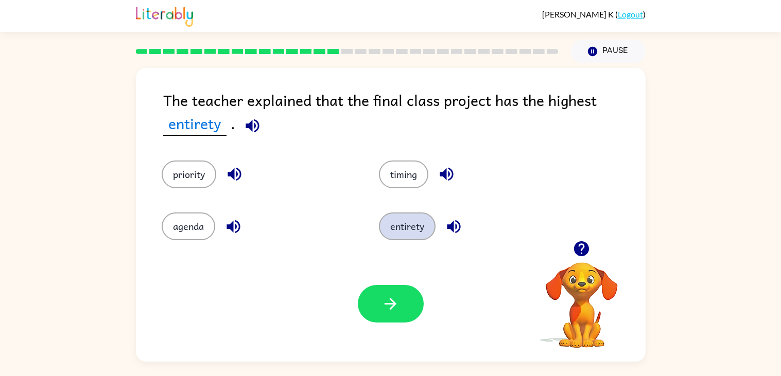
click at [392, 296] on icon "button" at bounding box center [391, 304] width 18 height 18
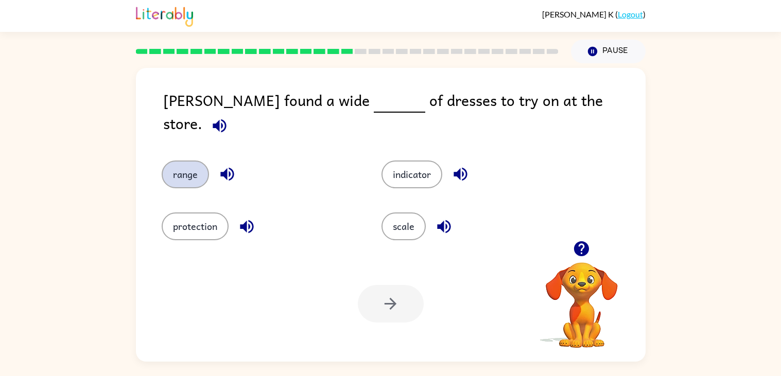
click at [194, 169] on button "range" at bounding box center [185, 175] width 47 height 28
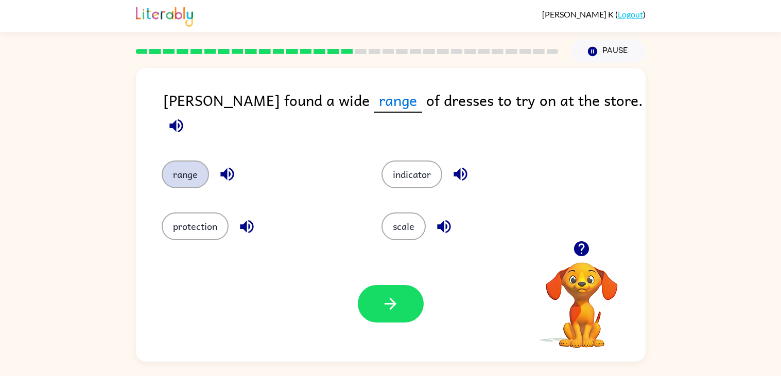
click at [392, 296] on icon "button" at bounding box center [391, 304] width 18 height 18
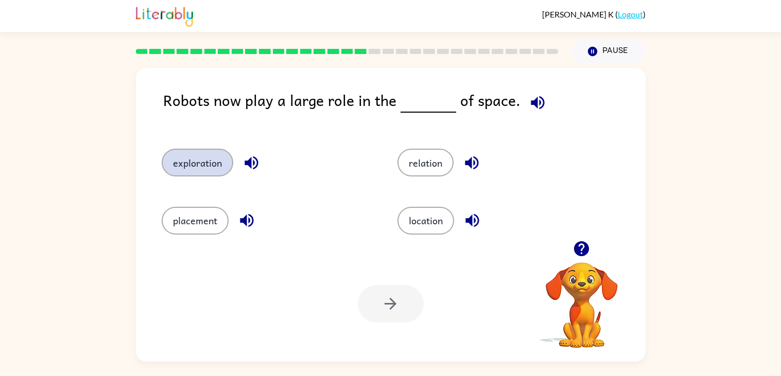
click at [202, 168] on button "exploration" at bounding box center [198, 163] width 72 height 28
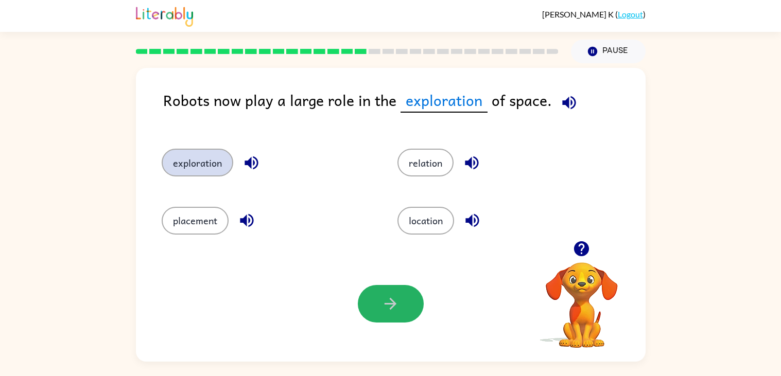
click at [392, 296] on icon "button" at bounding box center [391, 304] width 18 height 18
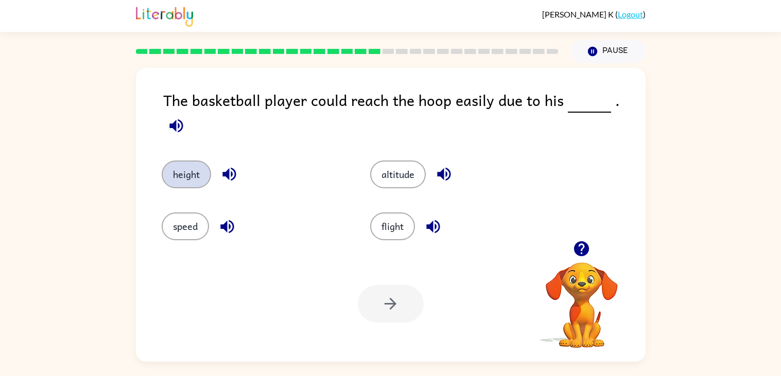
click at [187, 161] on button "height" at bounding box center [186, 175] width 49 height 28
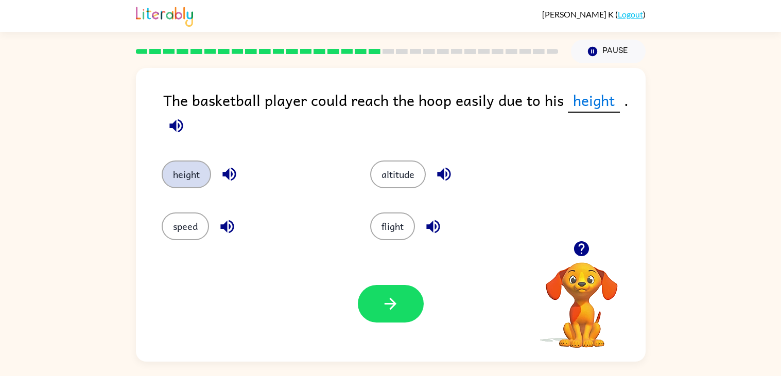
click at [392, 296] on icon "button" at bounding box center [391, 304] width 18 height 18
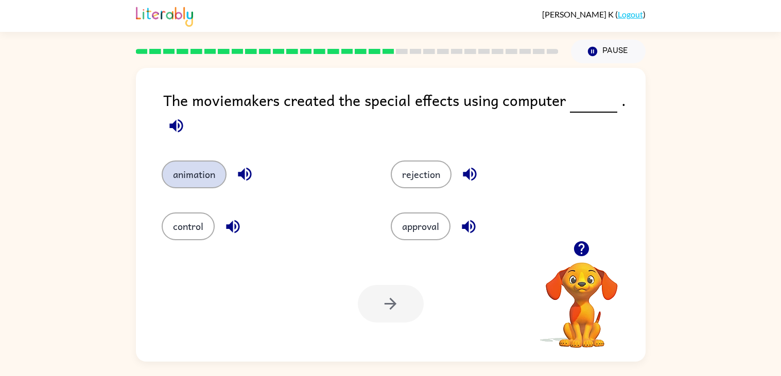
click at [215, 182] on button "animation" at bounding box center [194, 175] width 65 height 28
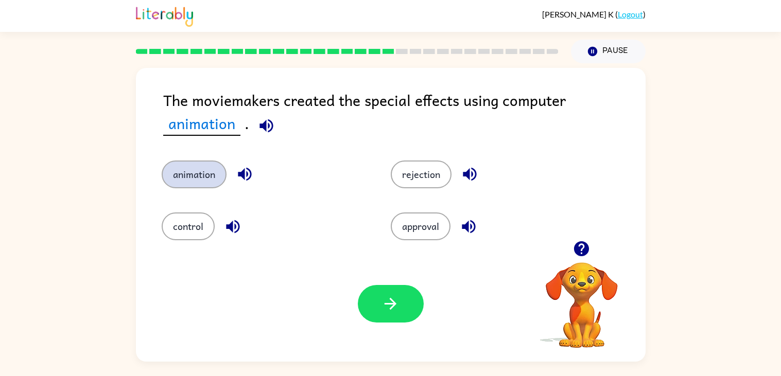
click at [392, 296] on icon "button" at bounding box center [391, 304] width 18 height 18
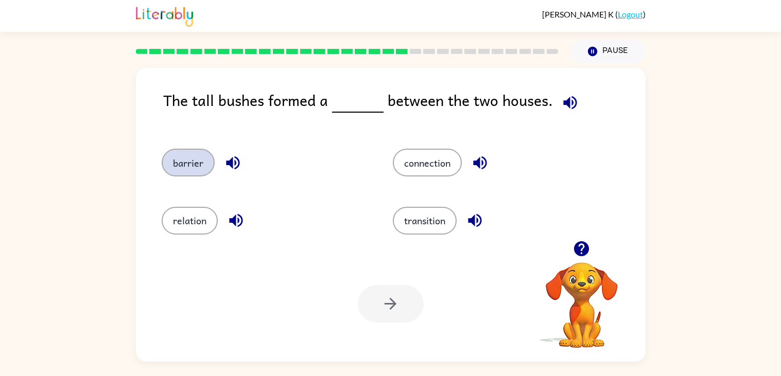
click at [202, 167] on button "barrier" at bounding box center [188, 163] width 53 height 28
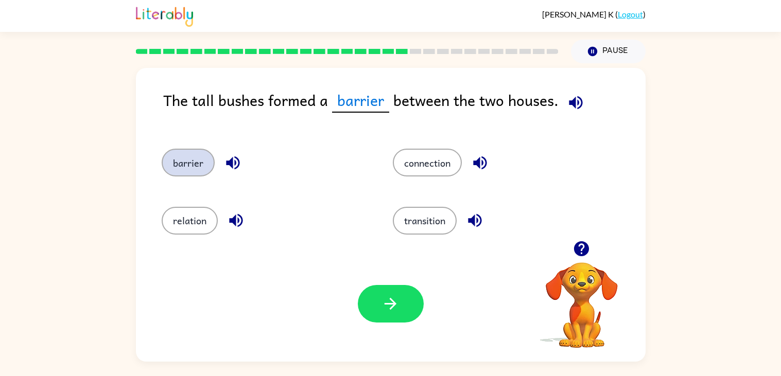
click at [387, 306] on icon "button" at bounding box center [391, 304] width 18 height 18
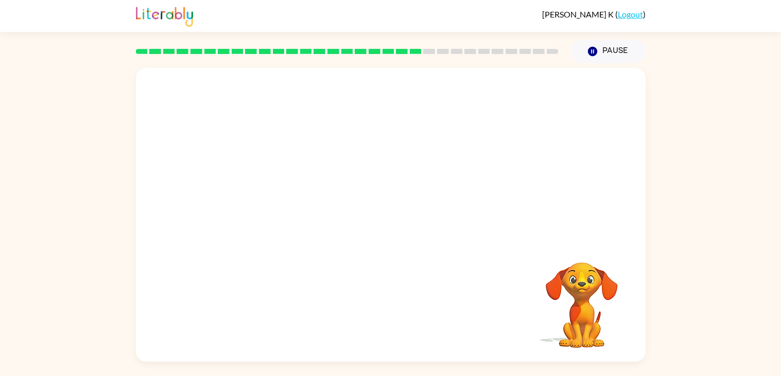
click at [294, 210] on video "Your browser must support playing .mp4 files to use Literably. Please try using…" at bounding box center [391, 154] width 510 height 173
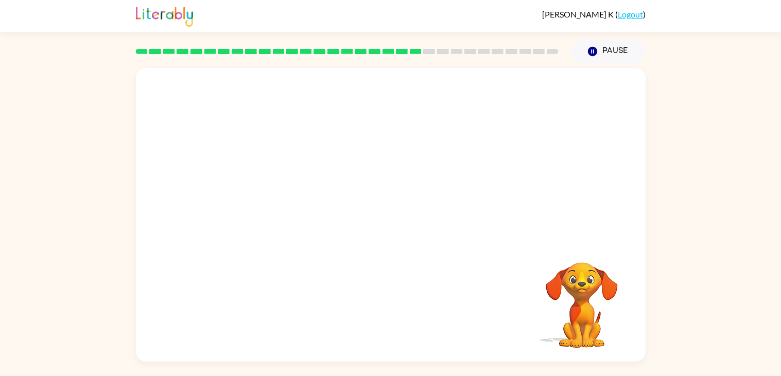
click at [294, 210] on video "Your browser must support playing .mp4 files to use Literably. Please try using…" at bounding box center [391, 154] width 510 height 173
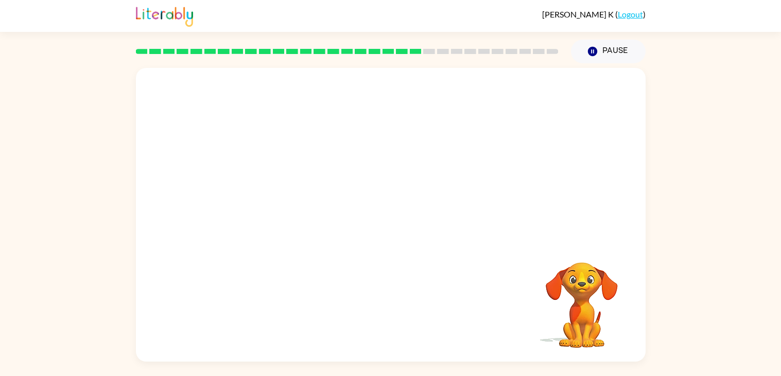
click at [294, 210] on video "Your browser must support playing .mp4 files to use Literably. Please try using…" at bounding box center [391, 154] width 510 height 173
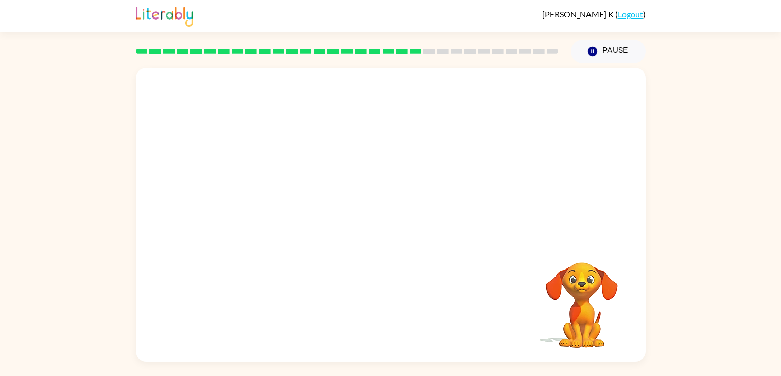
click at [294, 210] on video "Your browser must support playing .mp4 files to use Literably. Please try using…" at bounding box center [391, 154] width 510 height 173
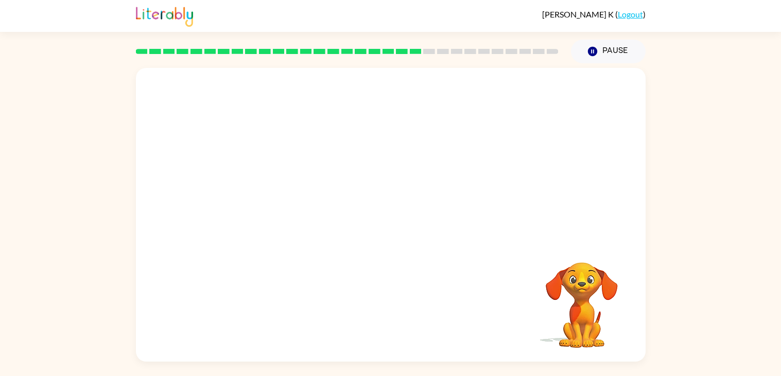
click at [294, 210] on video "Your browser must support playing .mp4 files to use Literably. Please try using…" at bounding box center [391, 154] width 510 height 173
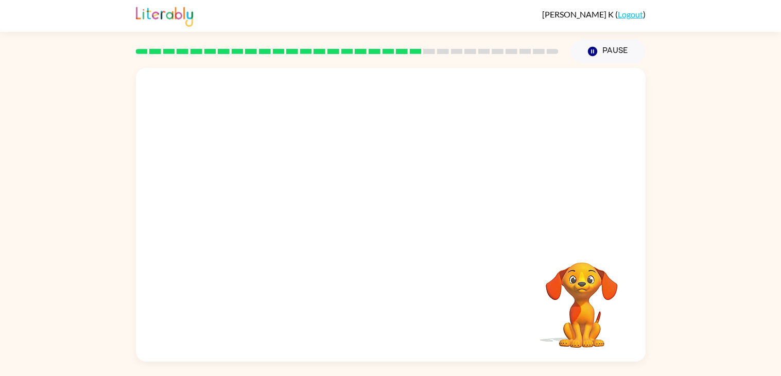
click at [294, 210] on video "Your browser must support playing .mp4 files to use Literably. Please try using…" at bounding box center [391, 154] width 510 height 173
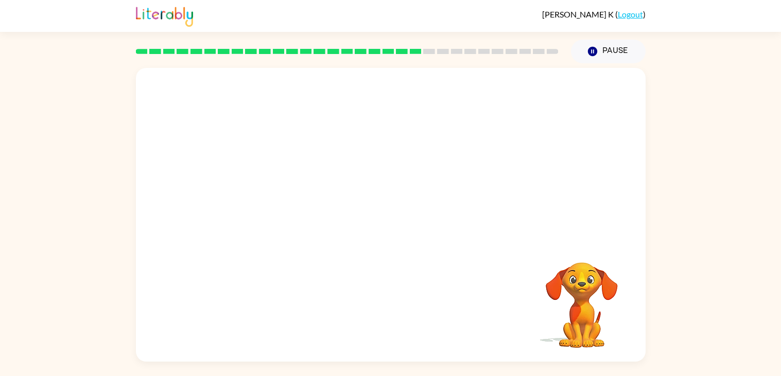
click at [294, 210] on video "Your browser must support playing .mp4 files to use Literably. Please try using…" at bounding box center [391, 154] width 510 height 173
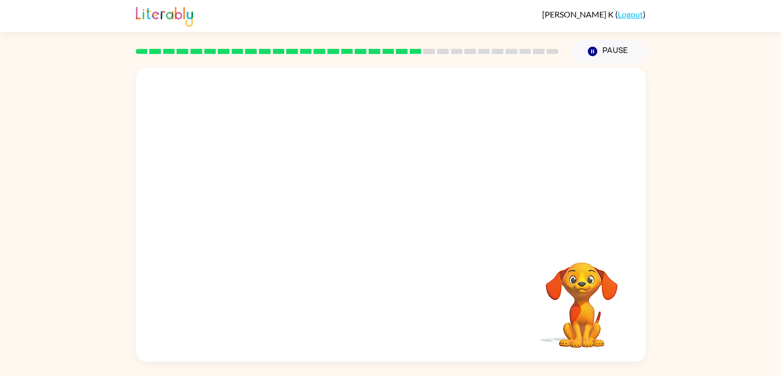
click at [294, 210] on video "Your browser must support playing .mp4 files to use Literably. Please try using…" at bounding box center [391, 154] width 510 height 173
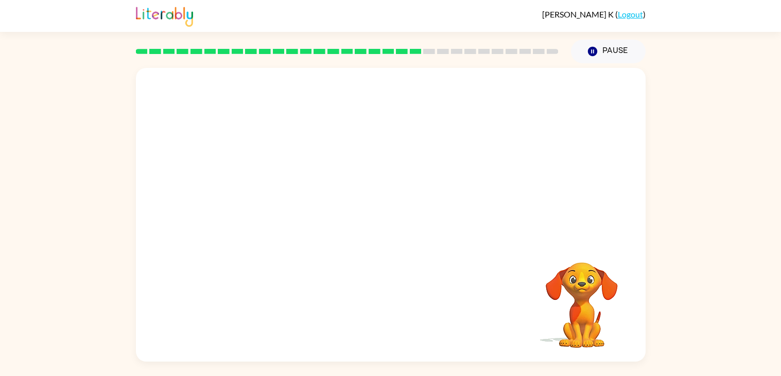
click at [294, 210] on video "Your browser must support playing .mp4 files to use Literably. Please try using…" at bounding box center [391, 154] width 510 height 173
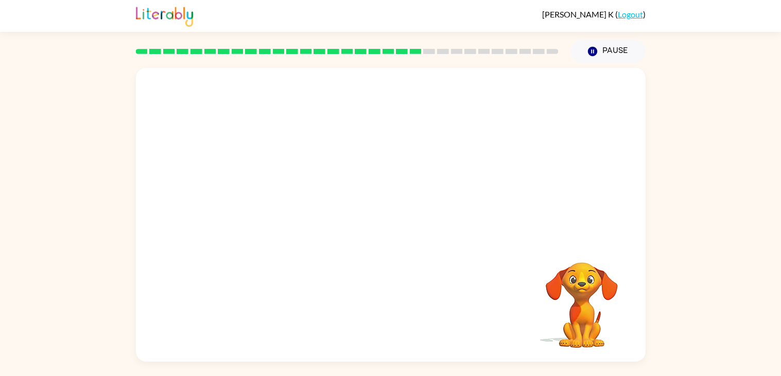
click at [294, 210] on video "Your browser must support playing .mp4 files to use Literably. Please try using…" at bounding box center [391, 154] width 510 height 173
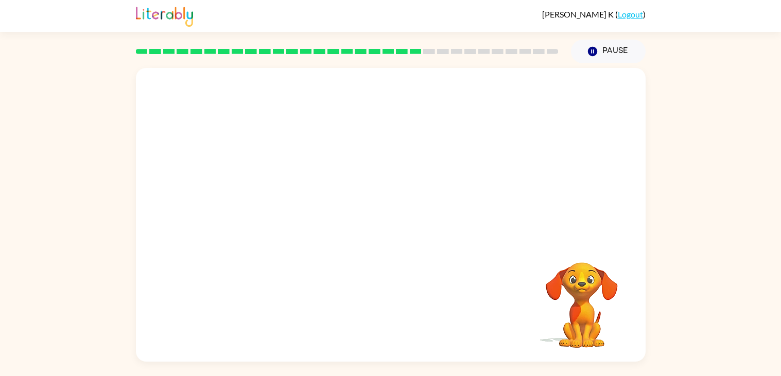
click at [294, 210] on video "Your browser must support playing .mp4 files to use Literably. Please try using…" at bounding box center [391, 154] width 510 height 173
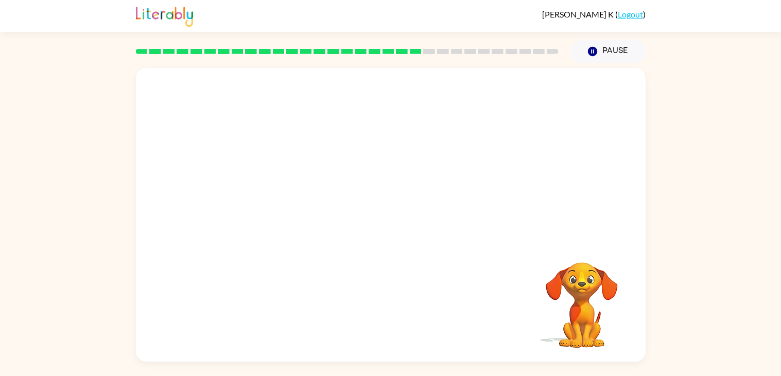
click at [294, 210] on video "Your browser must support playing .mp4 files to use Literably. Please try using…" at bounding box center [391, 154] width 510 height 173
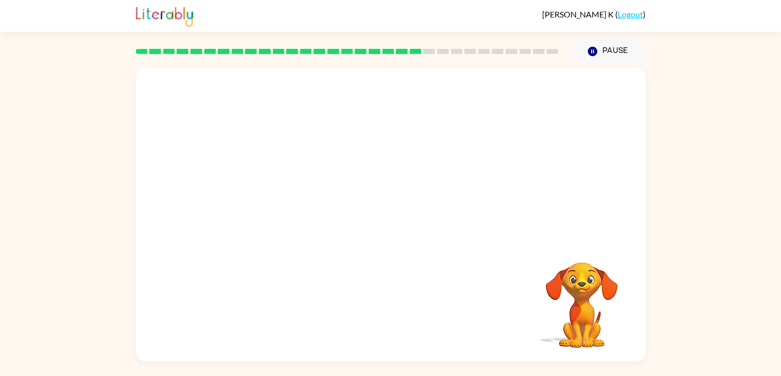
click at [294, 210] on video "Your browser must support playing .mp4 files to use Literably. Please try using…" at bounding box center [391, 154] width 510 height 173
click at [359, 231] on div at bounding box center [391, 220] width 66 height 38
click at [391, 222] on icon "button" at bounding box center [391, 220] width 18 height 18
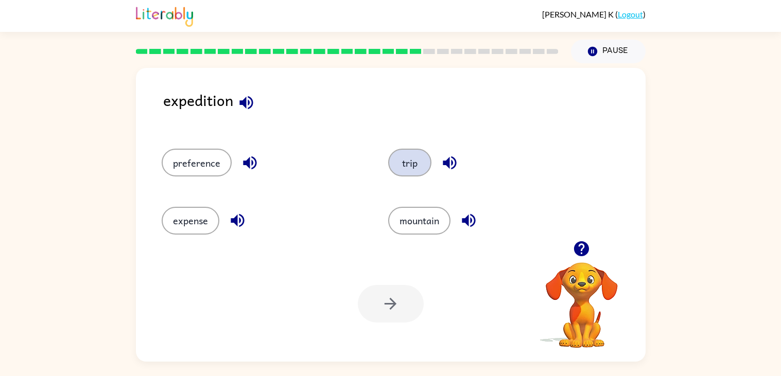
click at [409, 167] on button "trip" at bounding box center [409, 163] width 43 height 28
click at [411, 165] on button "trip" at bounding box center [409, 163] width 43 height 28
click at [388, 149] on button "trip" at bounding box center [409, 163] width 43 height 28
click at [398, 301] on icon "button" at bounding box center [391, 304] width 18 height 18
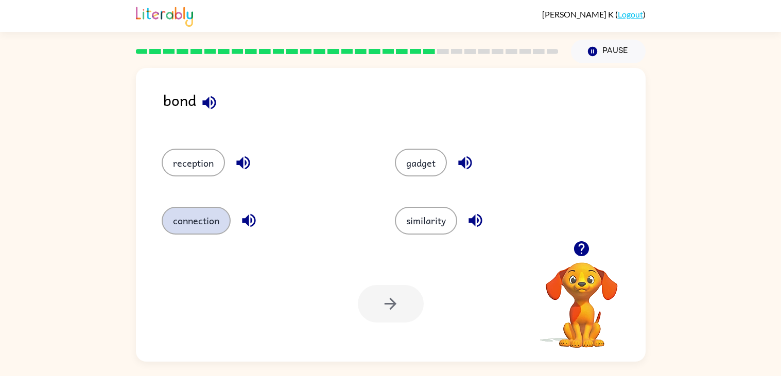
click at [209, 220] on button "connection" at bounding box center [196, 221] width 69 height 28
click at [390, 302] on icon "button" at bounding box center [391, 304] width 18 height 18
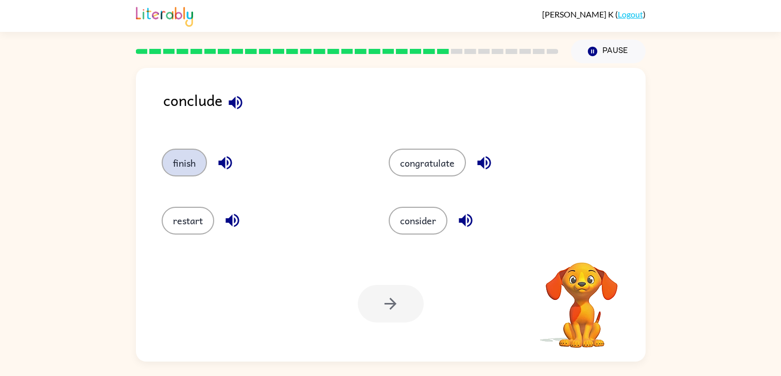
click at [186, 170] on button "finish" at bounding box center [184, 163] width 45 height 28
click at [390, 302] on icon "button" at bounding box center [391, 304] width 18 height 18
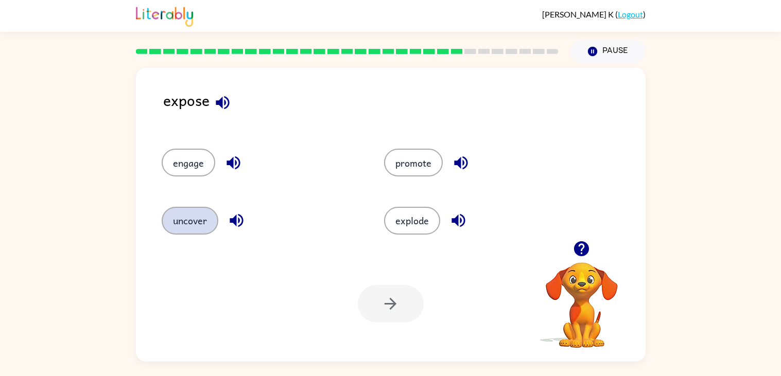
click at [178, 224] on button "uncover" at bounding box center [190, 221] width 57 height 28
click at [390, 302] on icon "button" at bounding box center [391, 304] width 18 height 18
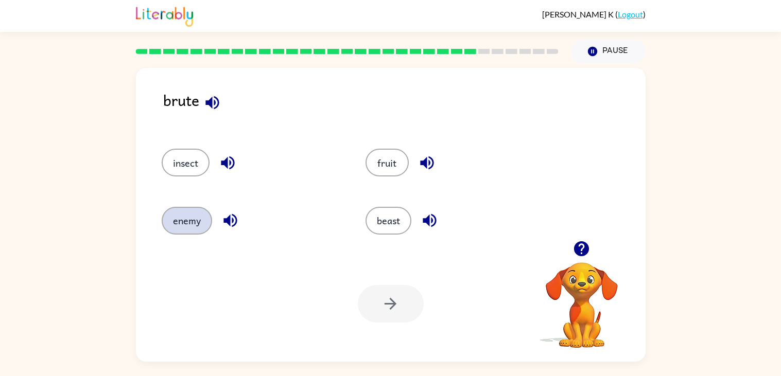
click at [193, 223] on button "enemy" at bounding box center [187, 221] width 50 height 28
click at [390, 302] on icon "button" at bounding box center [391, 304] width 18 height 18
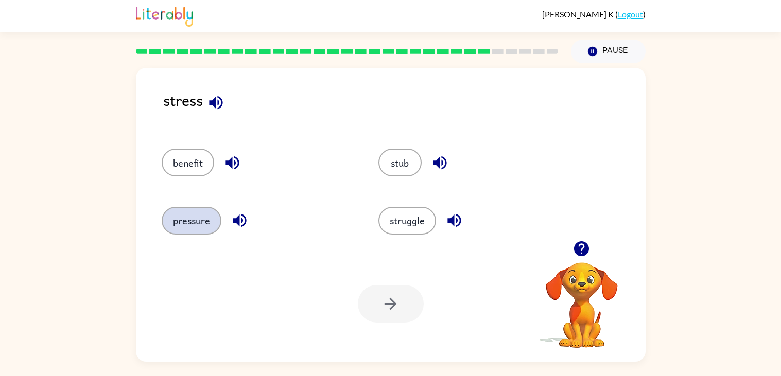
click at [207, 221] on button "pressure" at bounding box center [192, 221] width 60 height 28
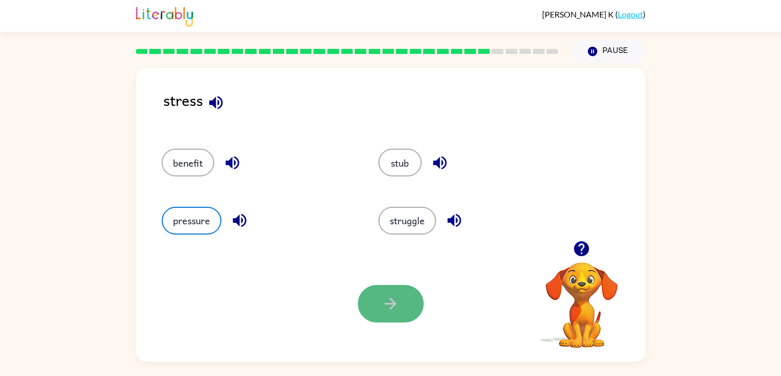
click at [390, 302] on icon "button" at bounding box center [391, 304] width 18 height 18
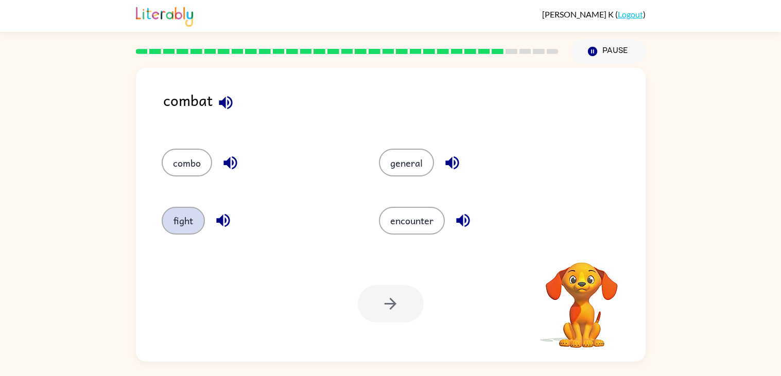
click at [180, 217] on button "fight" at bounding box center [183, 221] width 43 height 28
click at [390, 302] on icon "button" at bounding box center [391, 304] width 18 height 18
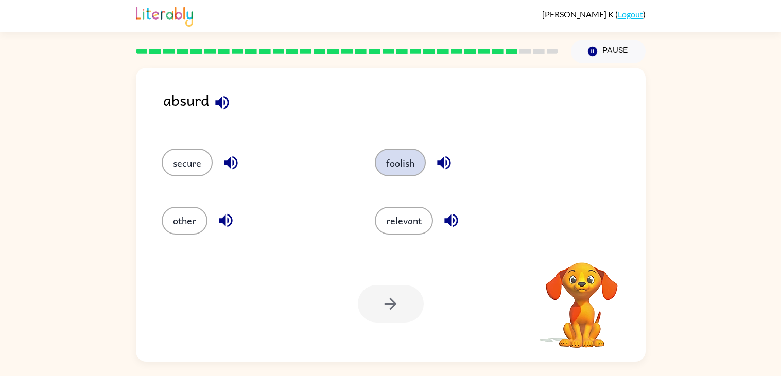
click at [401, 169] on button "foolish" at bounding box center [400, 163] width 51 height 28
click at [390, 302] on icon "button" at bounding box center [391, 304] width 18 height 18
click at [409, 163] on button "combine" at bounding box center [405, 163] width 58 height 28
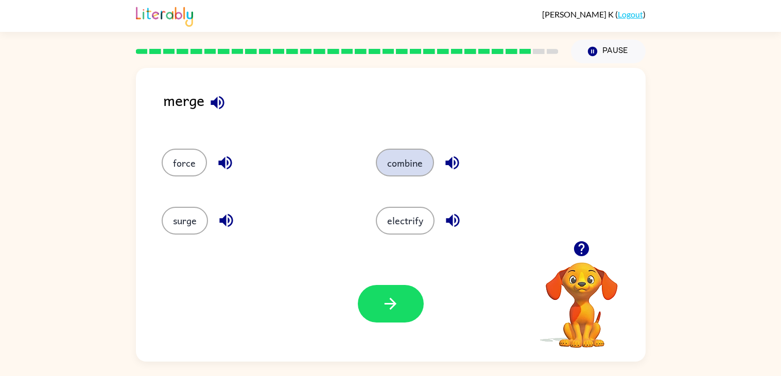
click at [390, 302] on icon "button" at bounding box center [391, 304] width 18 height 18
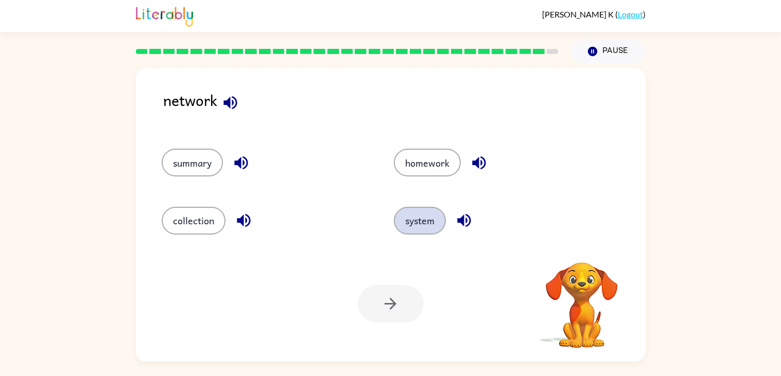
click at [422, 224] on button "system" at bounding box center [420, 221] width 52 height 28
click at [390, 302] on icon "button" at bounding box center [391, 304] width 18 height 18
